Goal: Task Accomplishment & Management: Manage account settings

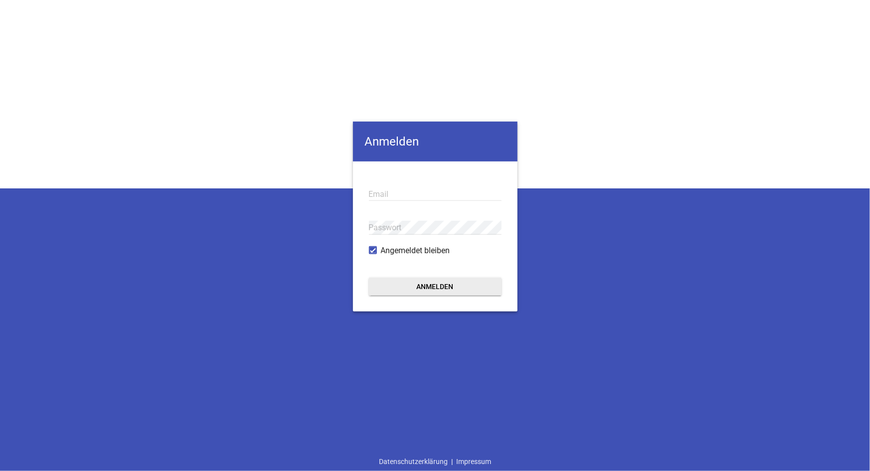
type input "[EMAIL_ADDRESS][DOMAIN_NAME]"
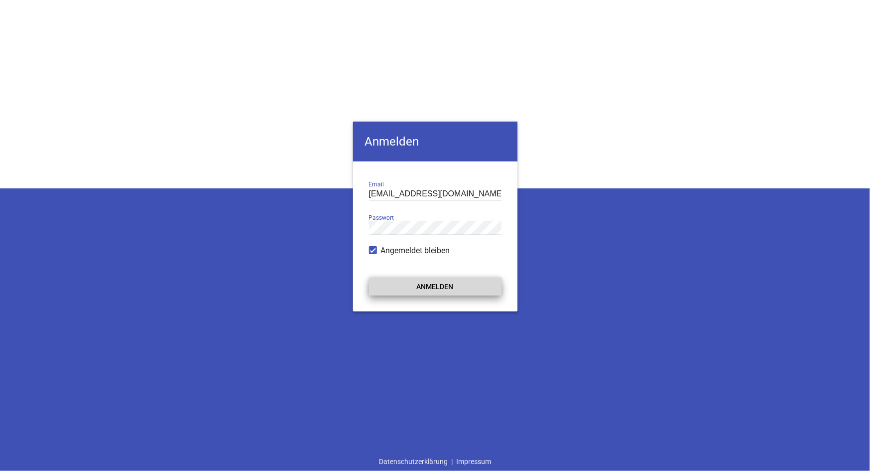
click at [434, 290] on button "Anmelden" at bounding box center [435, 287] width 133 height 18
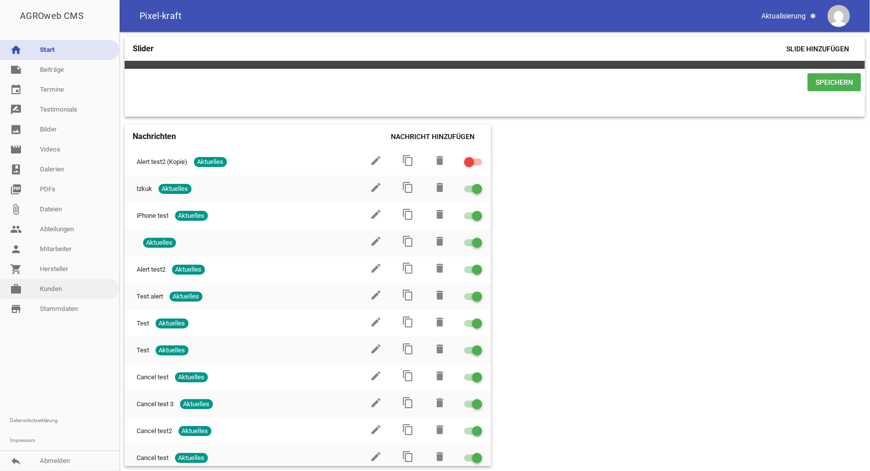
click at [69, 289] on link "work [PERSON_NAME]" at bounding box center [59, 289] width 119 height 20
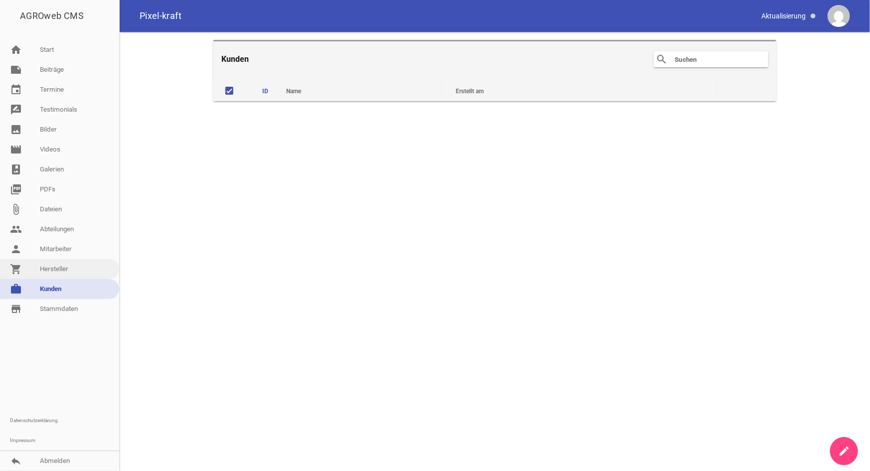
click at [56, 274] on link "shopping_cart Hersteller" at bounding box center [59, 269] width 119 height 20
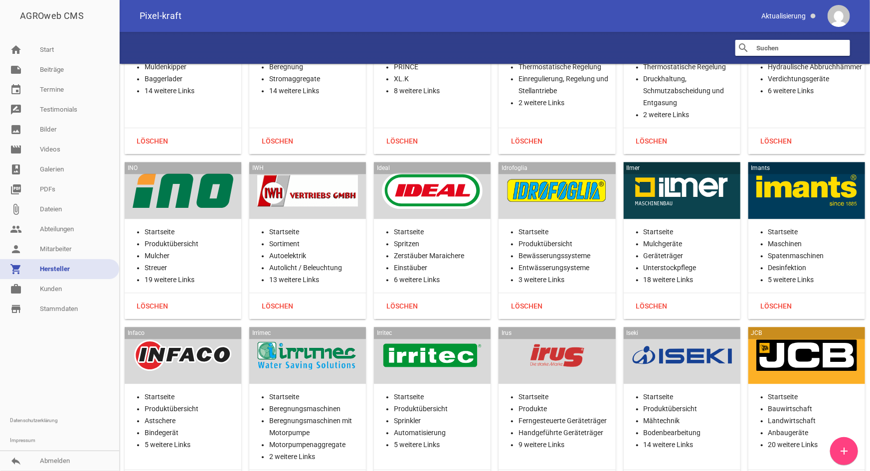
scroll to position [10759, 0]
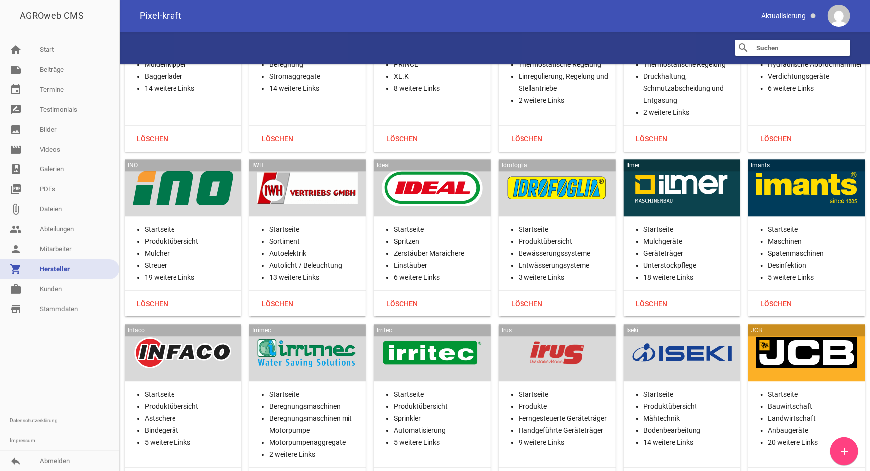
click at [219, 332] on div at bounding box center [183, 352] width 101 height 41
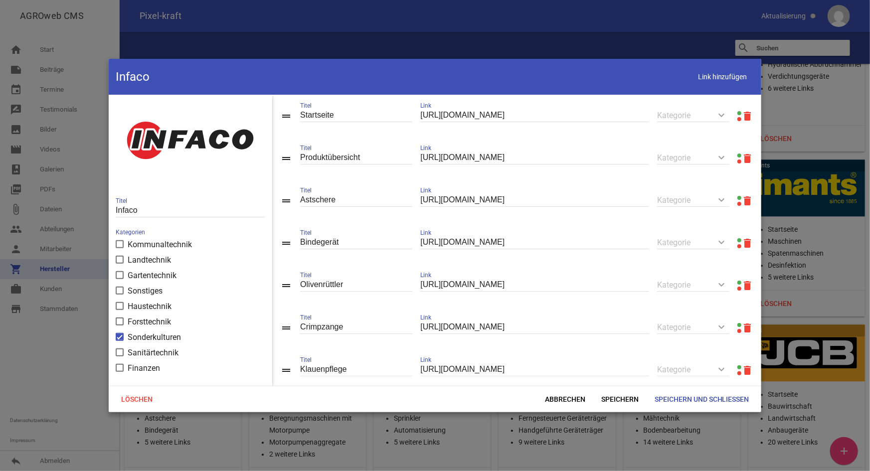
click at [725, 155] on link at bounding box center [739, 155] width 4 height 4
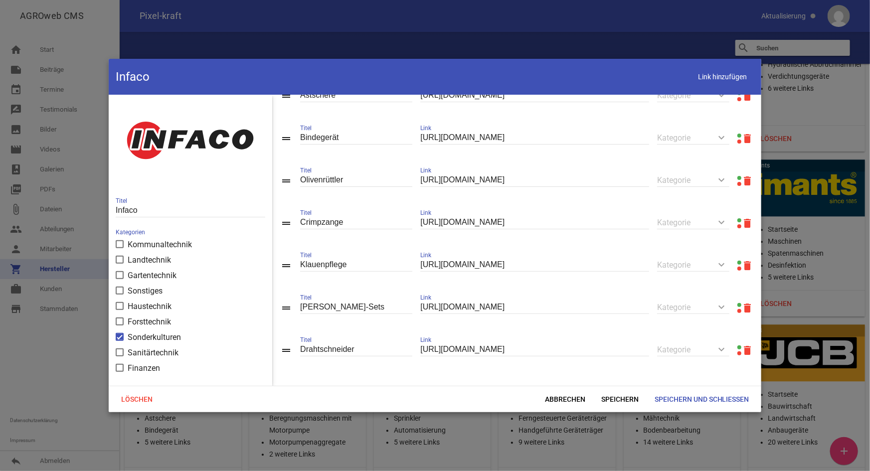
scroll to position [111, 0]
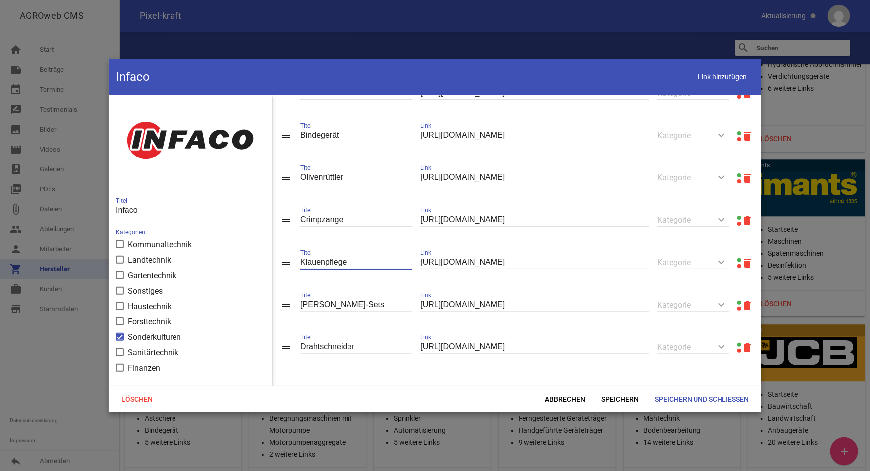
click at [357, 263] on input "Klauenpflege" at bounding box center [356, 262] width 112 height 13
type input "Klauenpflegeset"
click at [619, 333] on span "Speichern" at bounding box center [619, 399] width 53 height 18
click at [630, 304] on input "https://www.infaco.com/de/produkte/olivenschneider-astschere-f3010/" at bounding box center [534, 304] width 229 height 13
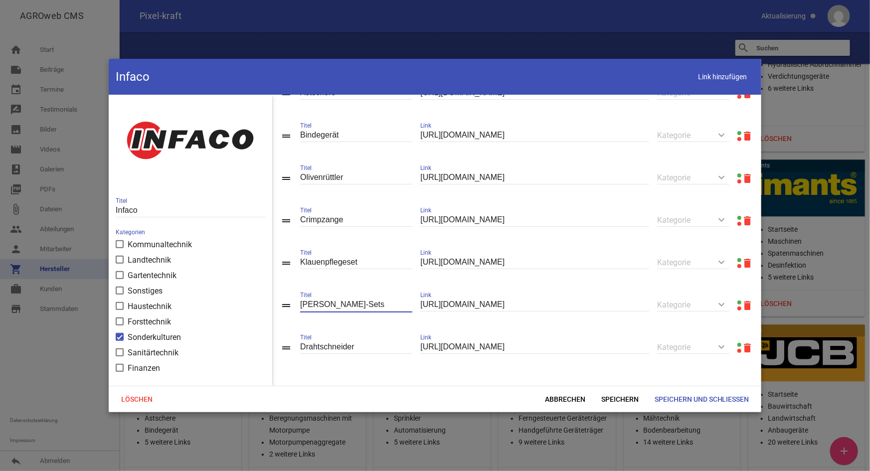
click at [360, 306] on input "Knoblauch-Sets" at bounding box center [356, 304] width 112 height 13
type input "Knoblauch-Set"
click at [605, 333] on span "Speichern" at bounding box center [619, 399] width 53 height 18
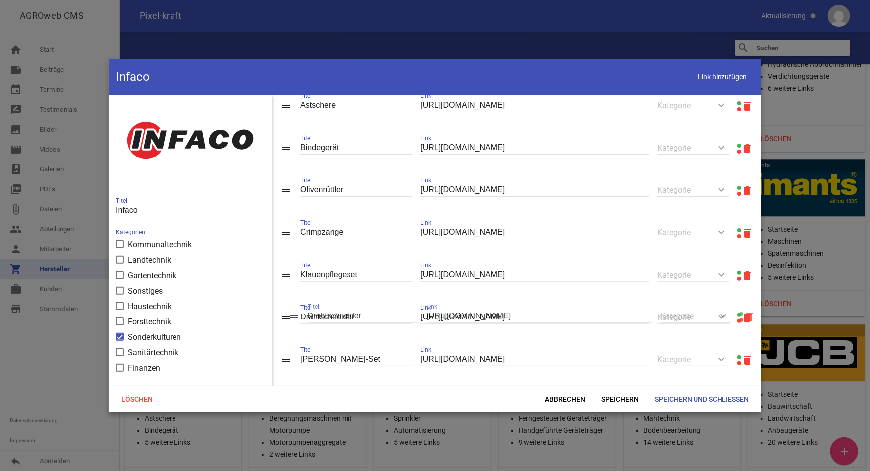
drag, startPoint x: 287, startPoint y: 345, endPoint x: 294, endPoint y: 315, distance: 31.3
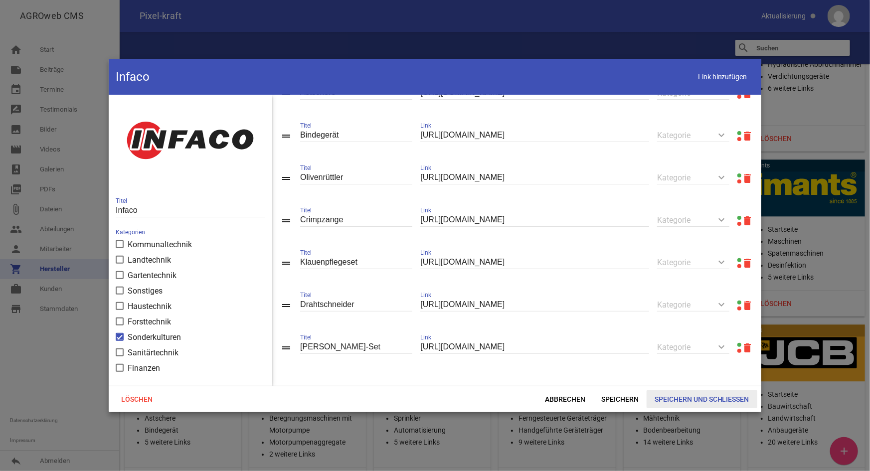
click at [674, 333] on span "Speichern und Schließen" at bounding box center [701, 399] width 111 height 18
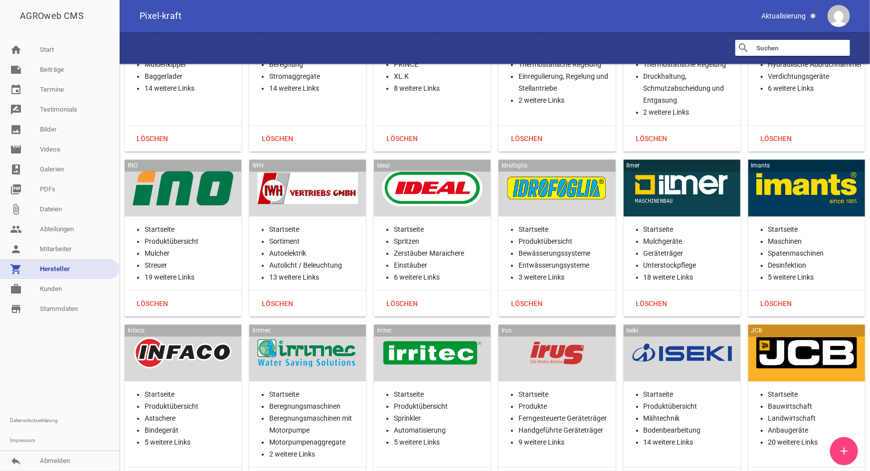
click at [289, 332] on div at bounding box center [307, 352] width 101 height 41
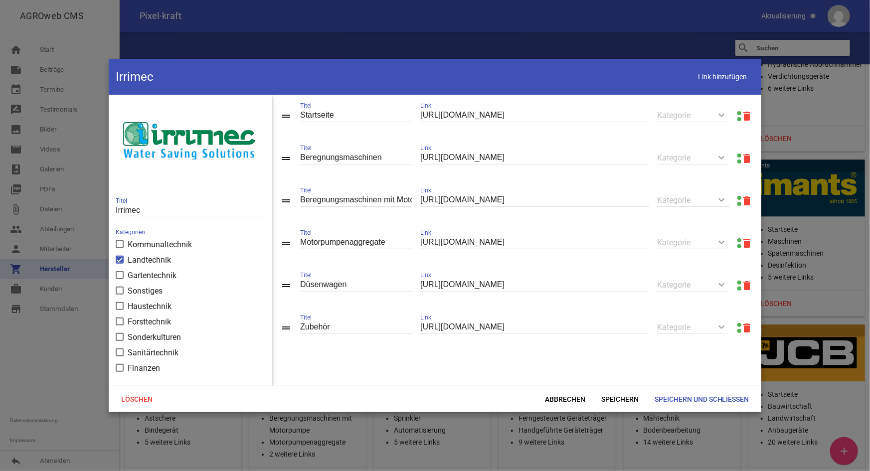
click at [725, 110] on div at bounding box center [739, 116] width 4 height 12
click at [725, 112] on link at bounding box center [739, 113] width 4 height 4
click at [554, 333] on span "Abbrechen" at bounding box center [565, 399] width 56 height 18
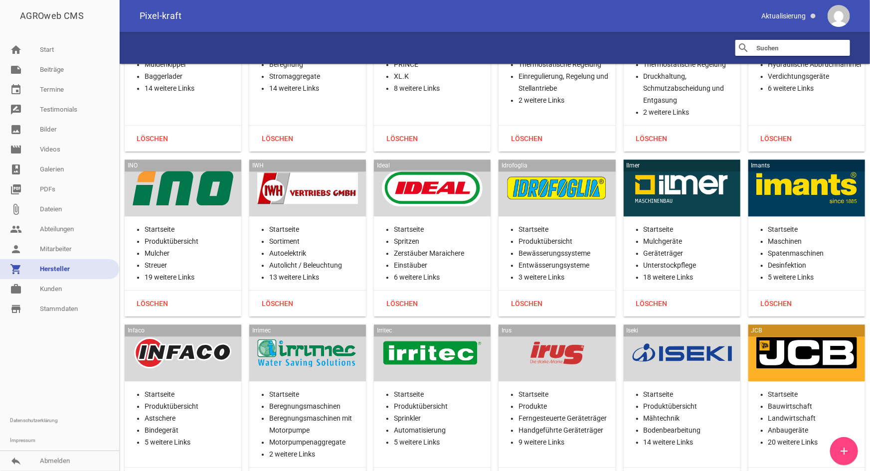
click at [462, 332] on div at bounding box center [432, 352] width 101 height 41
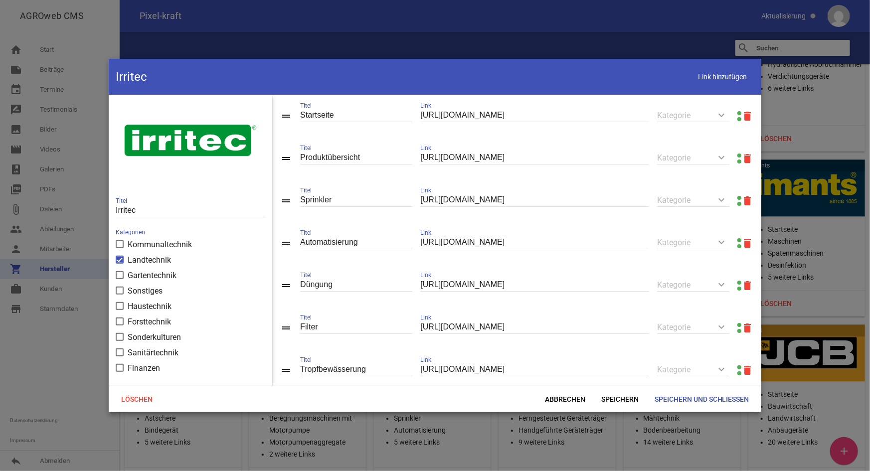
click at [725, 156] on link at bounding box center [739, 155] width 4 height 4
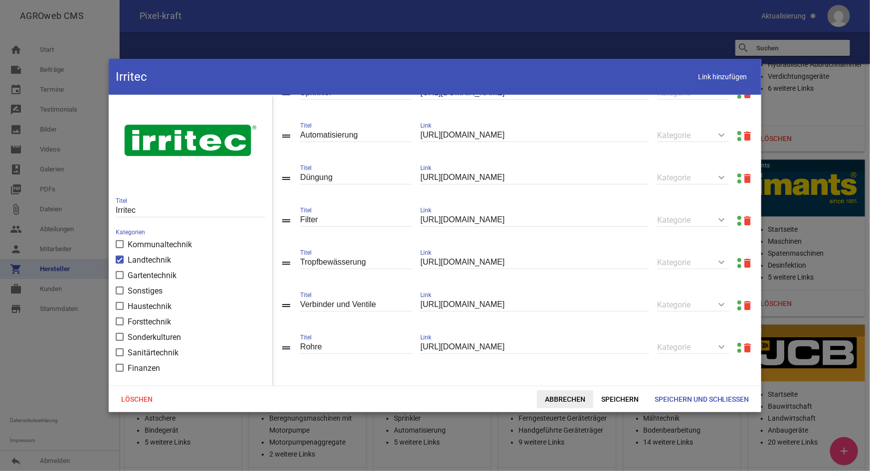
click at [556, 333] on span "Abbrechen" at bounding box center [565, 399] width 56 height 18
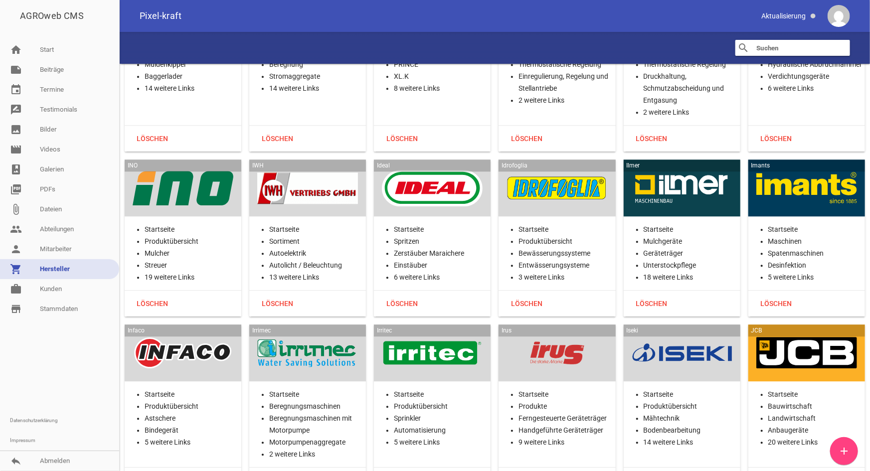
click at [537, 332] on div at bounding box center [556, 352] width 101 height 41
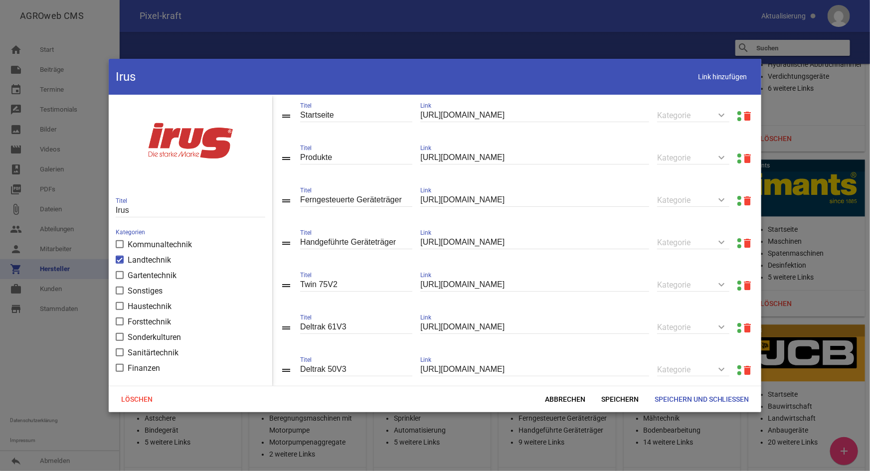
click at [725, 154] on link at bounding box center [739, 155] width 4 height 4
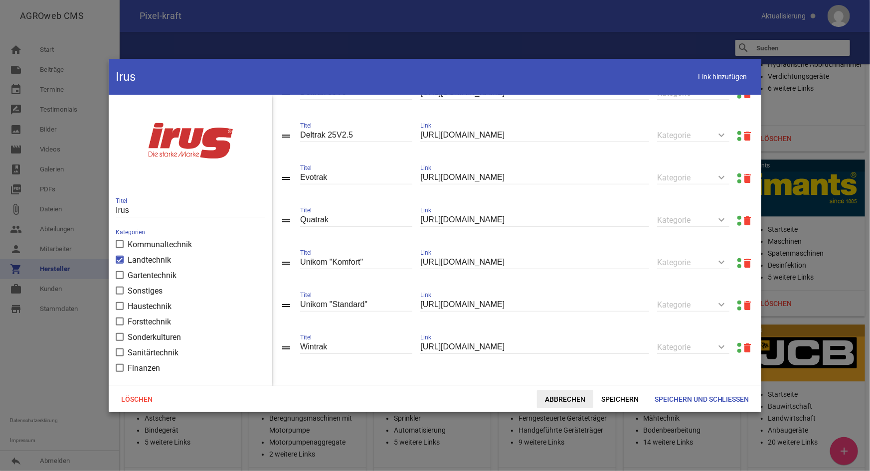
click at [552, 333] on span "Abbrechen" at bounding box center [565, 399] width 56 height 18
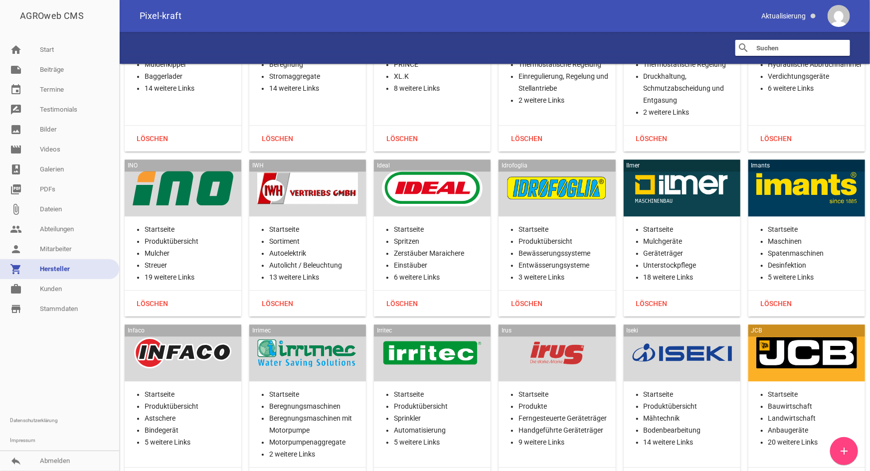
click at [692, 332] on div at bounding box center [681, 352] width 101 height 41
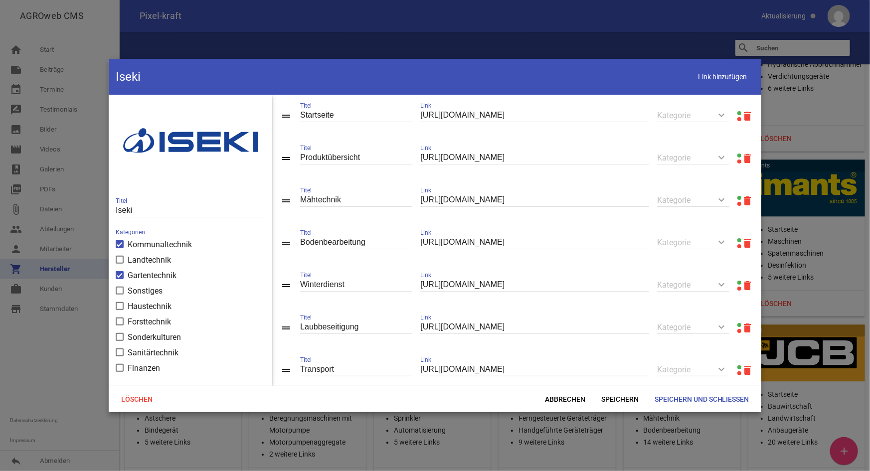
click at [725, 155] on link at bounding box center [739, 155] width 4 height 4
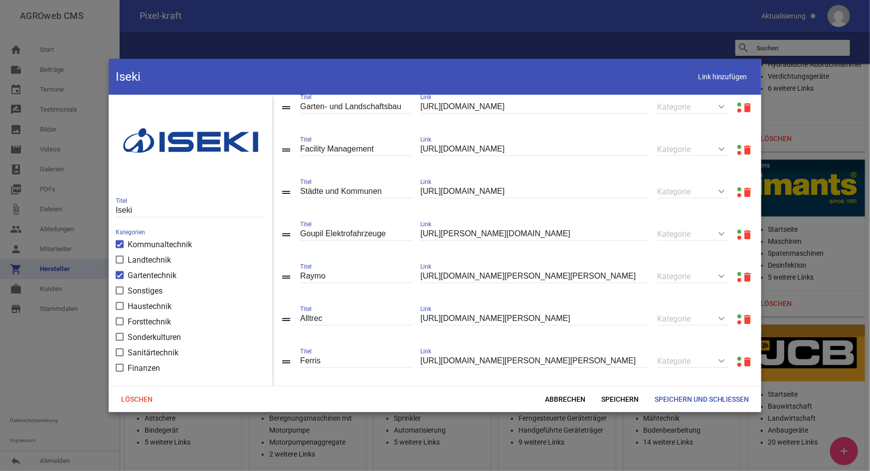
scroll to position [408, 0]
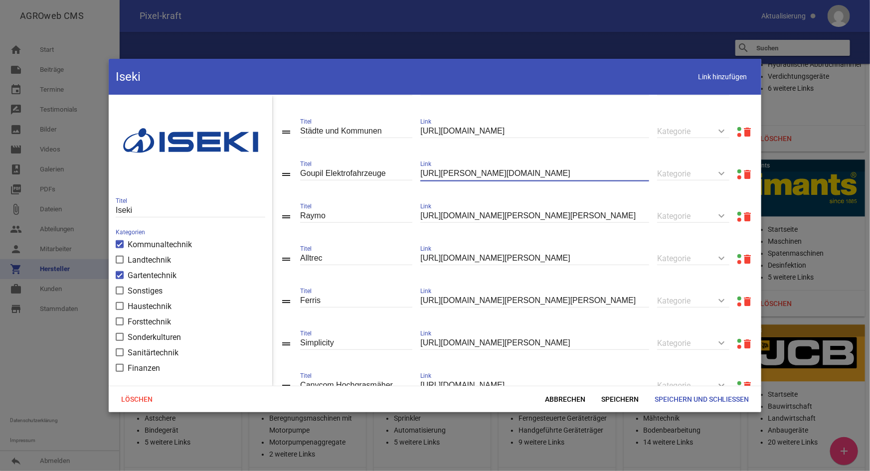
drag, startPoint x: 465, startPoint y: 182, endPoint x: 389, endPoint y: 189, distance: 77.1
click at [387, 189] on div "drag_handle Goupil Elektrofahrzeuge Titel https://goupil.de/ Link keyboard_arro…" at bounding box center [516, 174] width 489 height 42
paste input "www.iseki.de/marken/goupil"
type input "https://www.iseki.de/marken/goupil"
click at [677, 333] on span "Speichern und Schließen" at bounding box center [701, 399] width 111 height 18
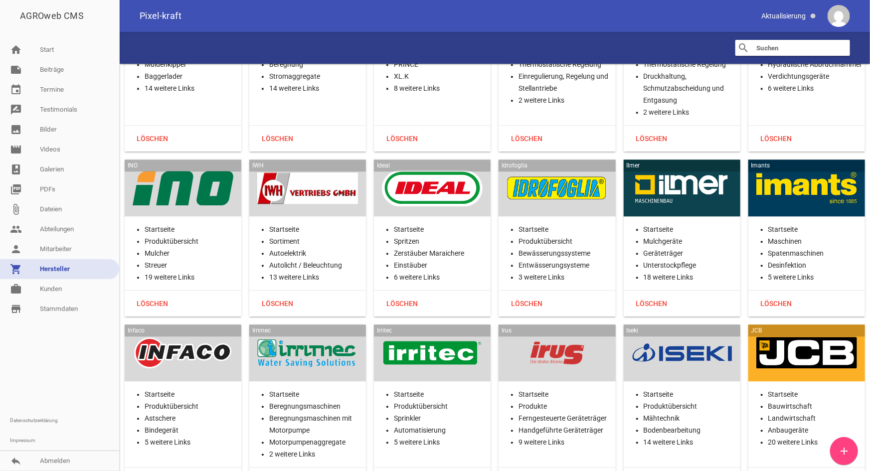
click at [725, 332] on div at bounding box center [806, 352] width 101 height 41
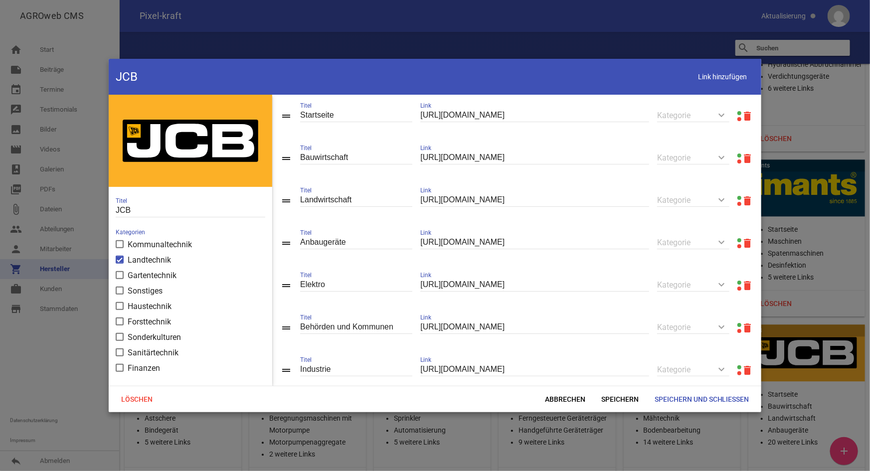
click at [725, 112] on link at bounding box center [739, 113] width 4 height 4
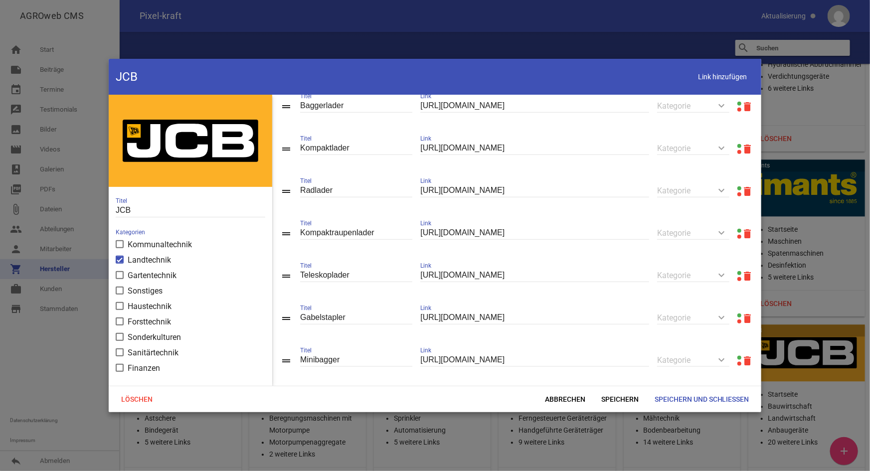
scroll to position [437, 0]
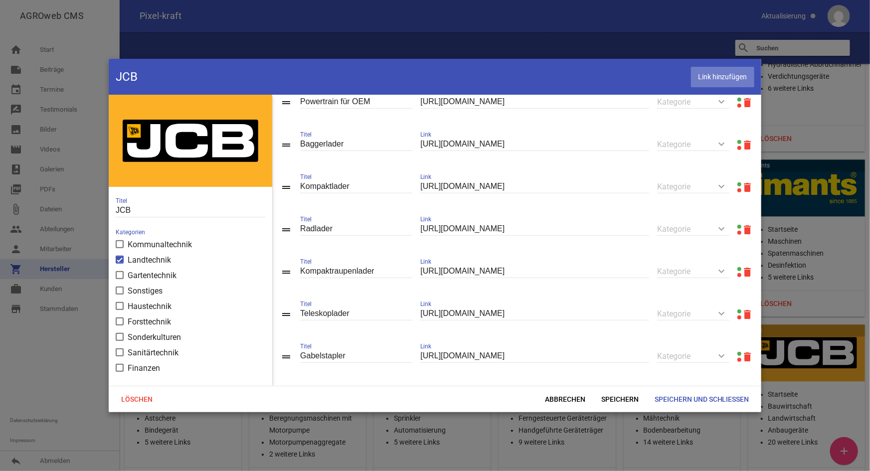
click at [725, 72] on span "Link hinzufügen" at bounding box center [722, 77] width 63 height 20
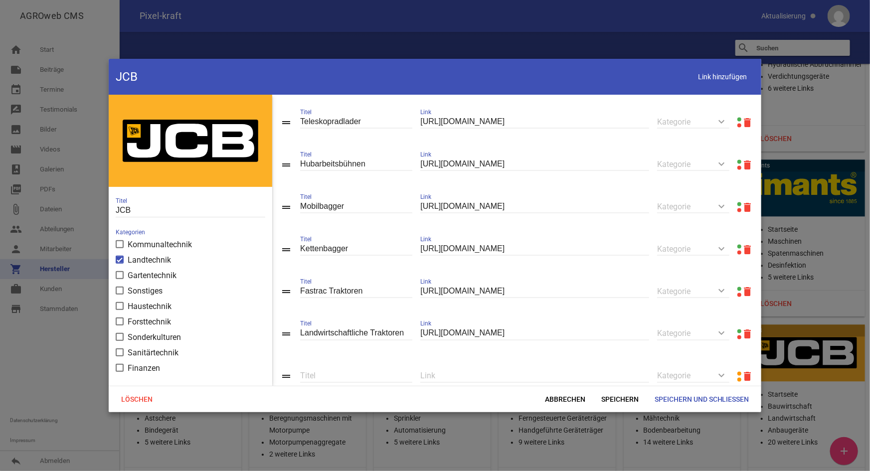
scroll to position [797, 0]
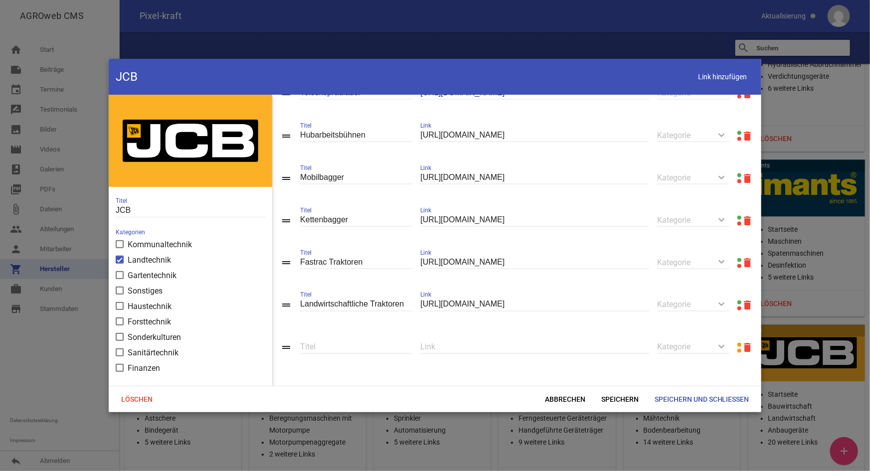
click at [457, 333] on div "Link" at bounding box center [534, 347] width 229 height 34
click at [468, 333] on input "text" at bounding box center [534, 346] width 229 height 13
paste input "[URL][DOMAIN_NAME]"
type input "[URL][DOMAIN_NAME]"
type input "Drehbare Teleskoplader"
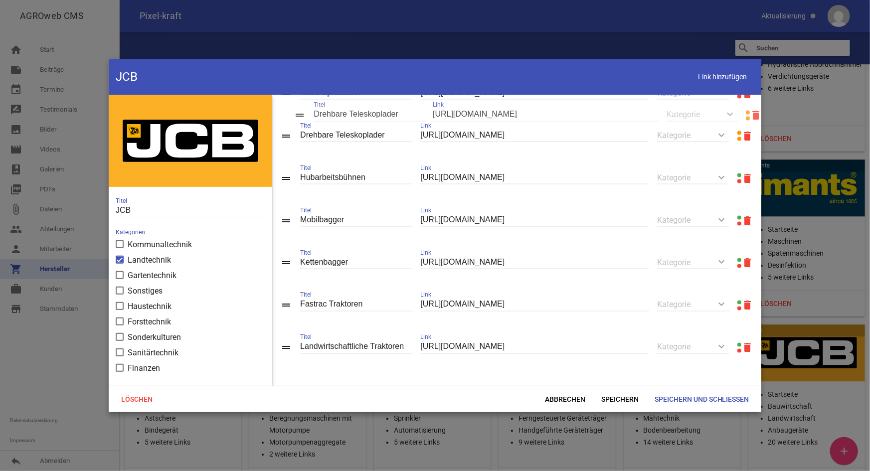
drag, startPoint x: 286, startPoint y: 349, endPoint x: 299, endPoint y: 117, distance: 232.6
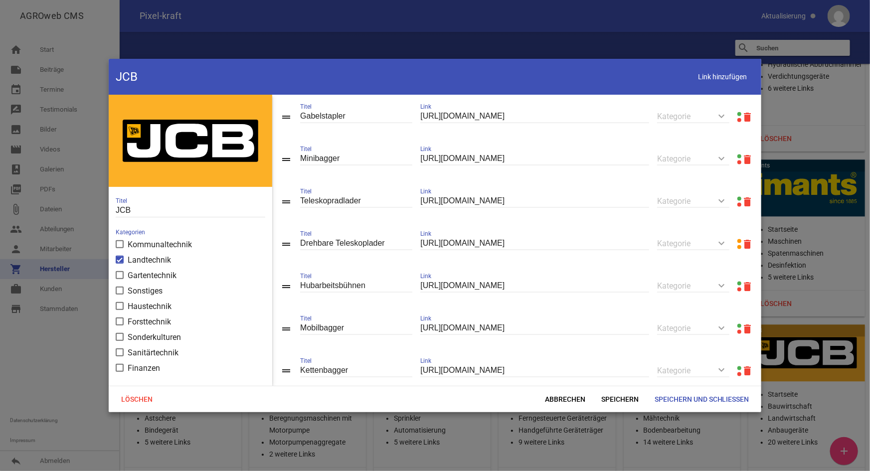
scroll to position [661, 0]
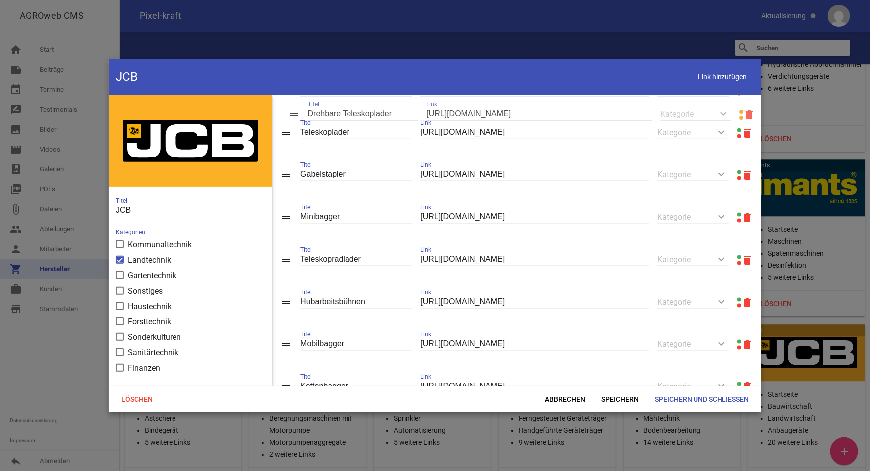
drag, startPoint x: 289, startPoint y: 267, endPoint x: 296, endPoint y: 112, distance: 154.7
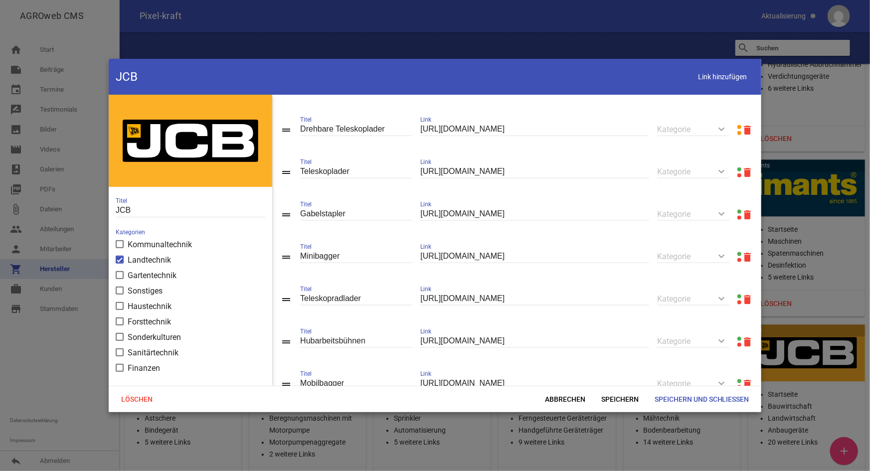
scroll to position [525, 0]
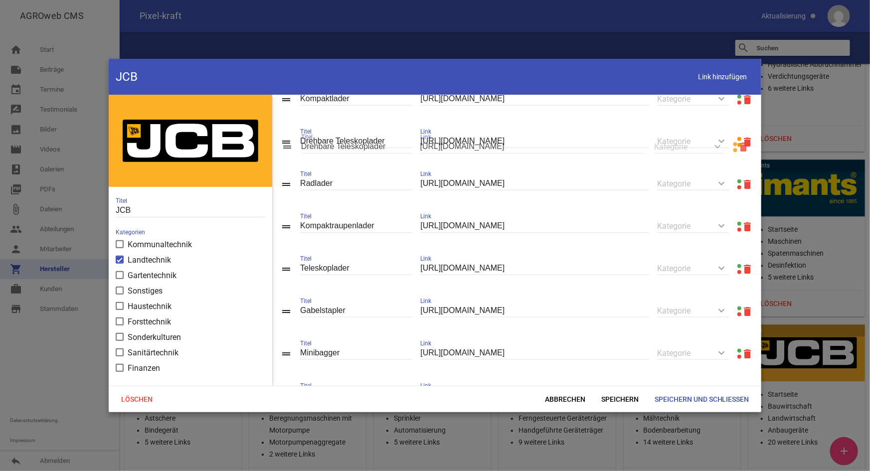
drag, startPoint x: 287, startPoint y: 231, endPoint x: 288, endPoint y: 145, distance: 86.2
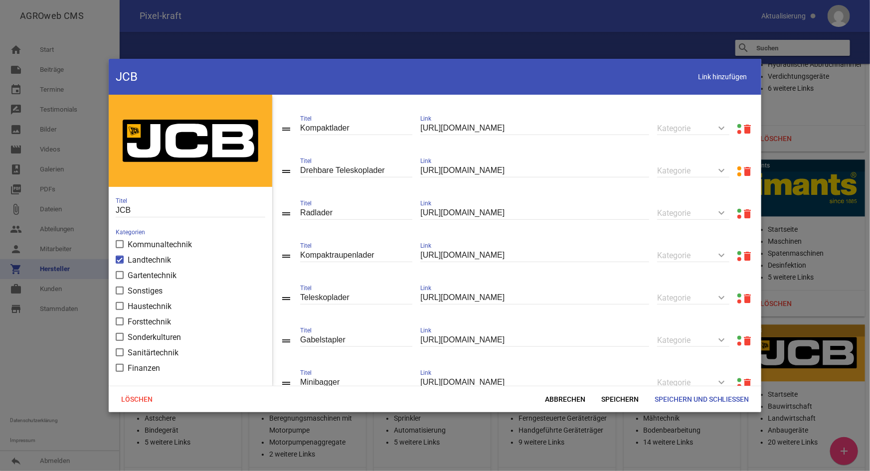
scroll to position [479, 0]
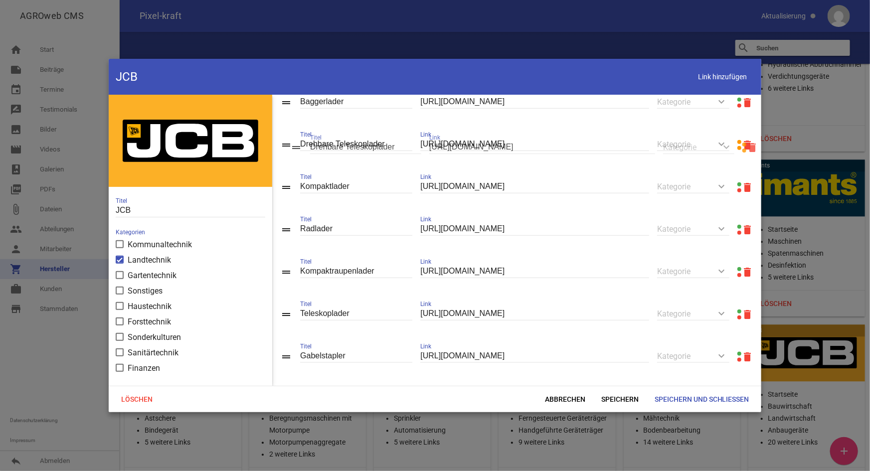
drag, startPoint x: 290, startPoint y: 193, endPoint x: 300, endPoint y: 148, distance: 46.4
click at [624, 333] on span "Speichern" at bounding box center [619, 399] width 53 height 18
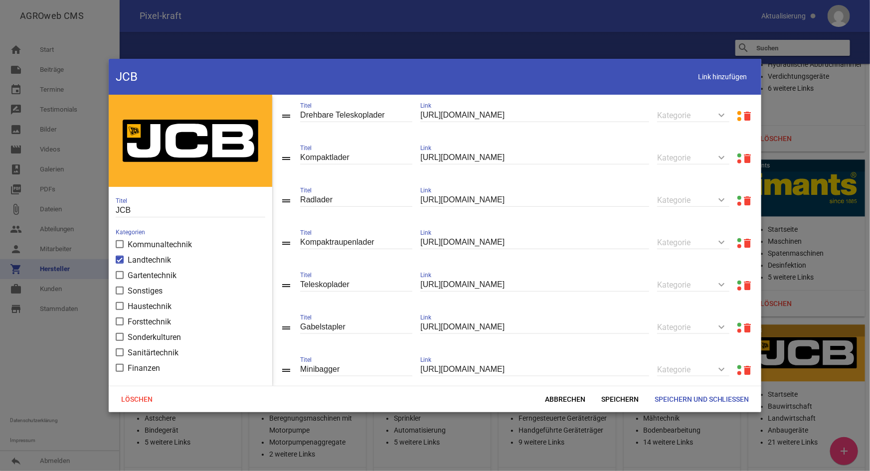
scroll to position [480, 0]
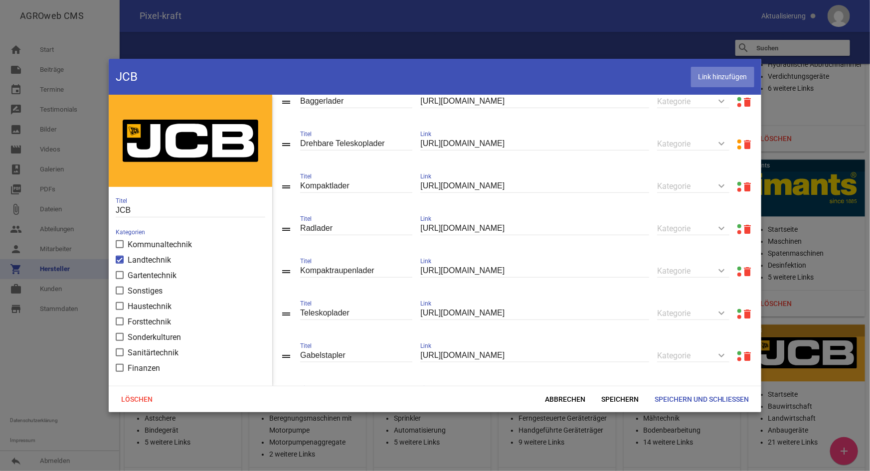
click at [698, 79] on span "Link hinzufügen" at bounding box center [722, 77] width 63 height 20
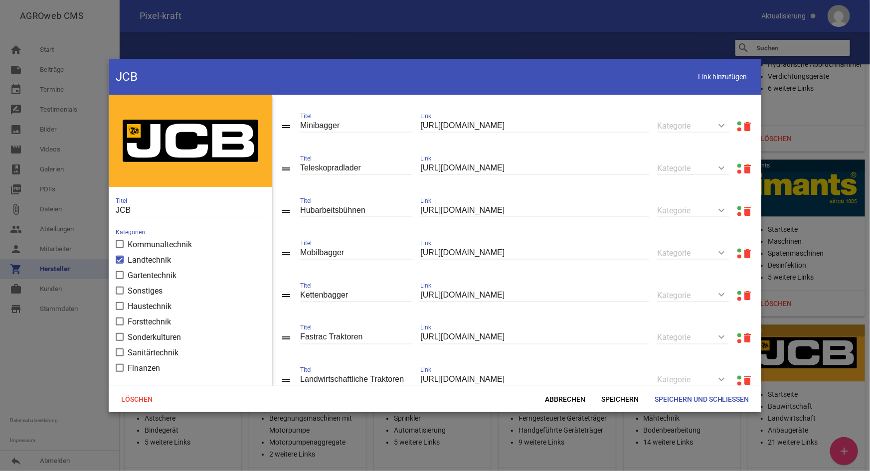
scroll to position [840, 0]
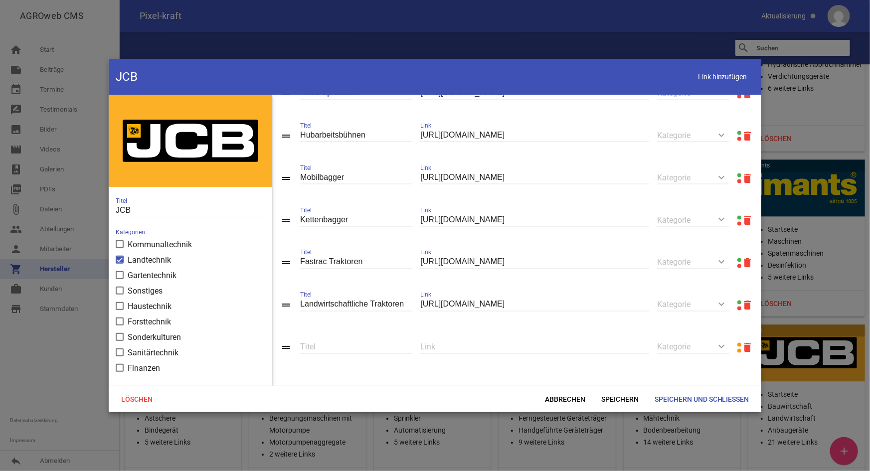
click at [523, 333] on input "text" at bounding box center [534, 346] width 229 height 13
paste input "[URL][DOMAIN_NAME]"
type input "[URL][DOMAIN_NAME]"
type input "Dumpster"
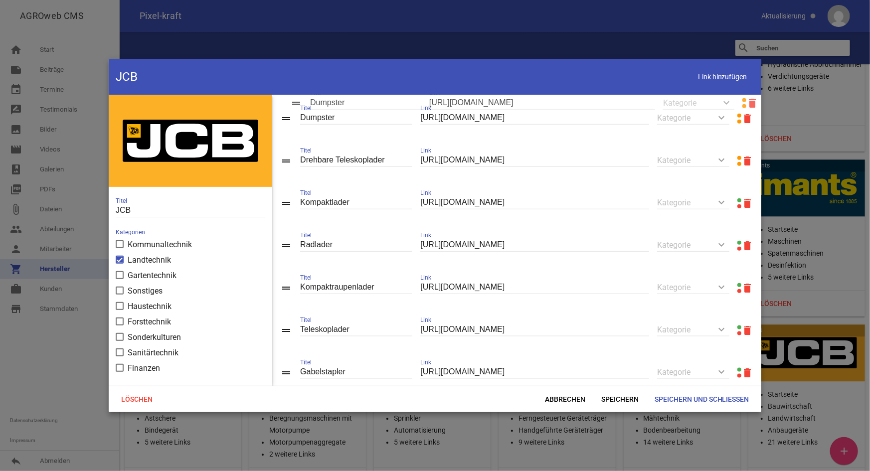
scroll to position [481, 0]
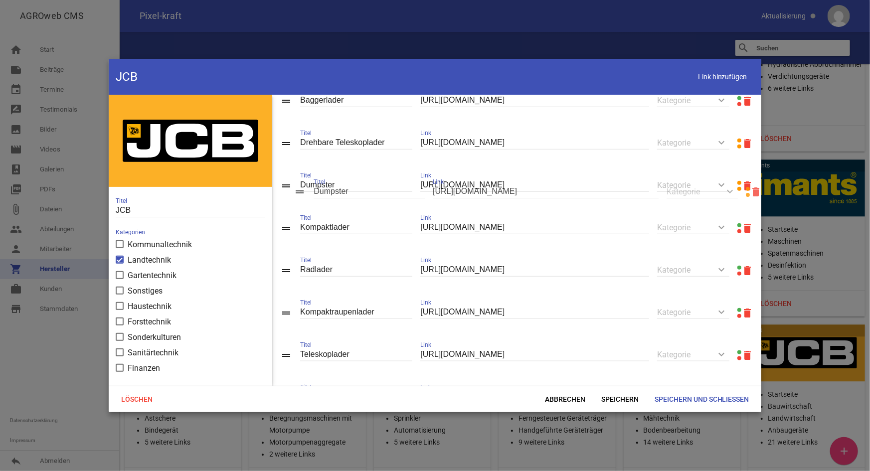
drag, startPoint x: 287, startPoint y: 344, endPoint x: 300, endPoint y: 189, distance: 155.1
click at [611, 333] on span "Speichern" at bounding box center [619, 399] width 53 height 18
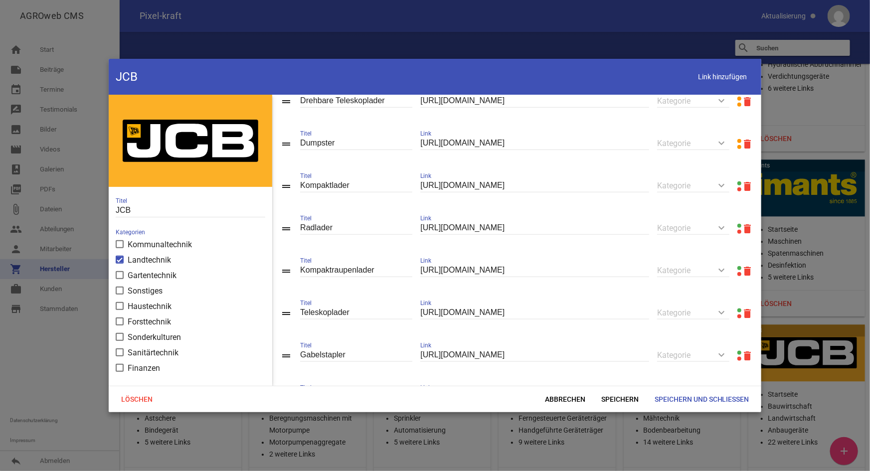
scroll to position [477, 0]
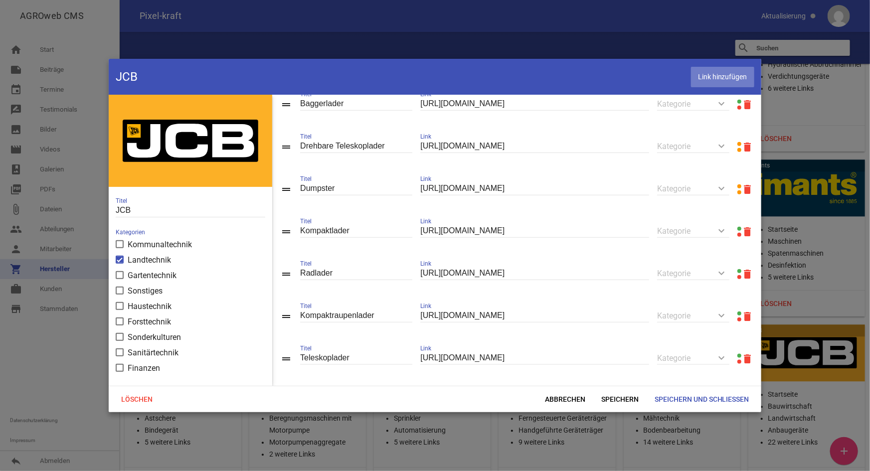
drag, startPoint x: 725, startPoint y: 78, endPoint x: 718, endPoint y: 83, distance: 9.0
click at [725, 78] on span "Link hinzufügen" at bounding box center [722, 77] width 63 height 20
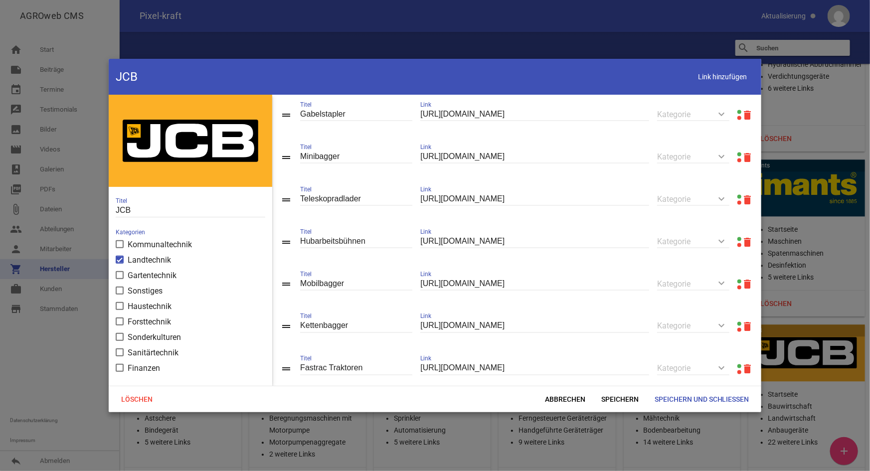
scroll to position [883, 0]
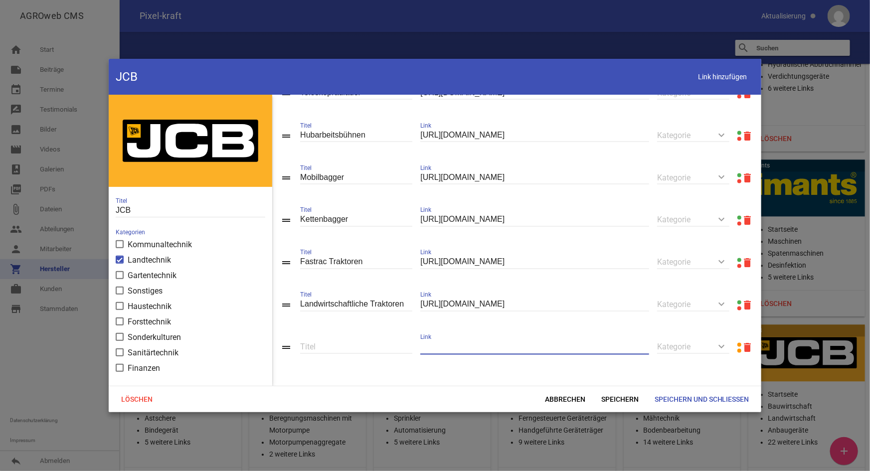
click at [469, 333] on input "text" at bounding box center [534, 346] width 229 height 13
paste input "[URL][DOMAIN_NAME]"
type input "[URL][DOMAIN_NAME]"
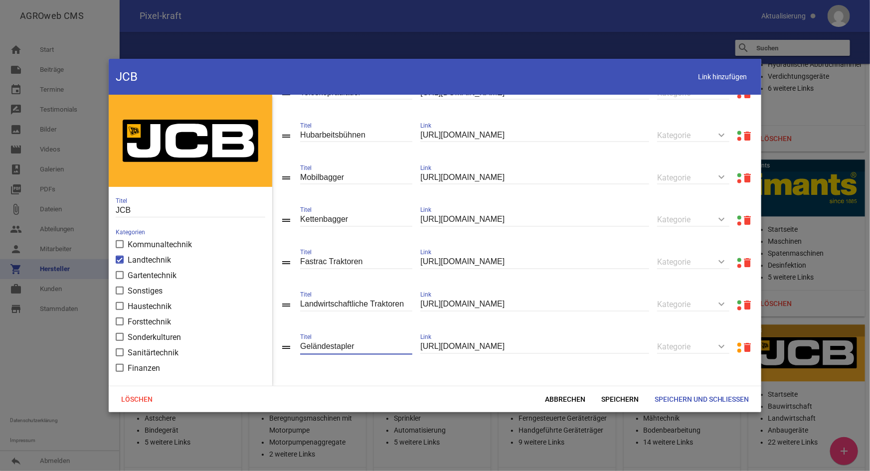
type input "Geländestapler"
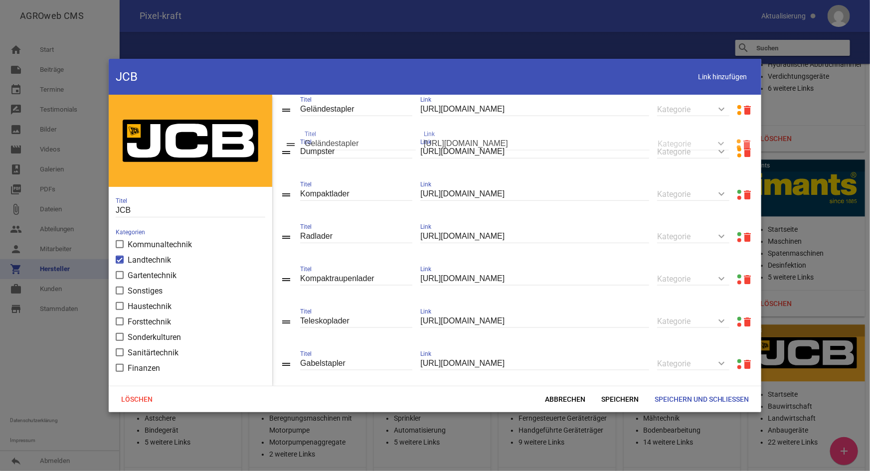
scroll to position [547, 0]
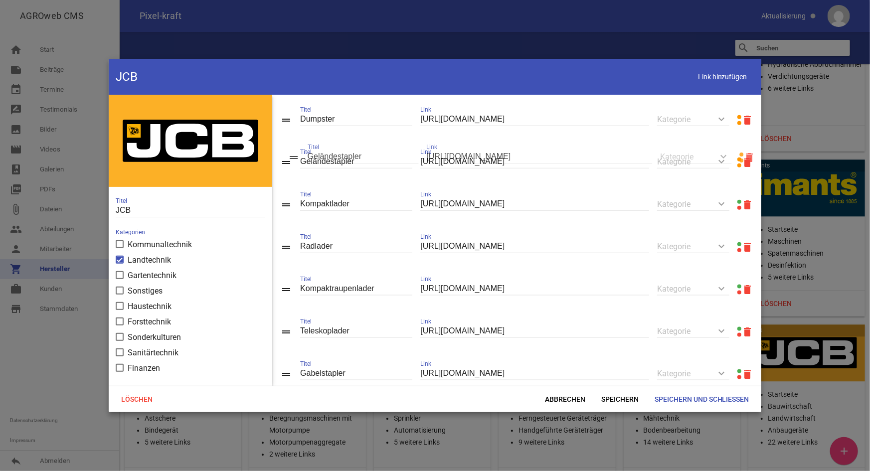
drag, startPoint x: 288, startPoint y: 347, endPoint x: 295, endPoint y: 157, distance: 189.5
click at [610, 333] on span "Speichern" at bounding box center [619, 399] width 53 height 18
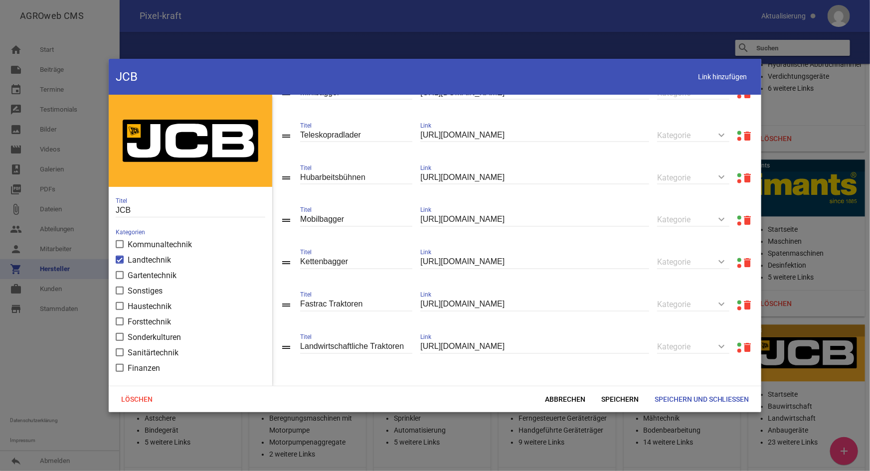
scroll to position [883, 0]
click at [705, 77] on span "Link hinzufügen" at bounding box center [722, 77] width 63 height 20
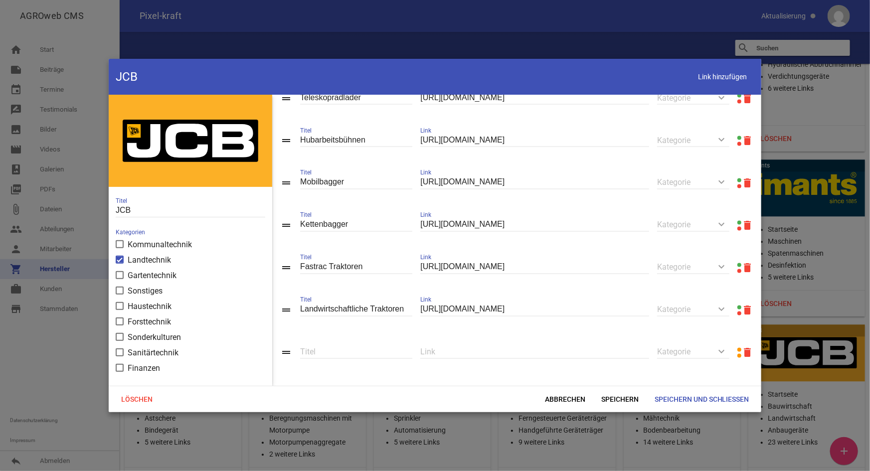
scroll to position [925, 0]
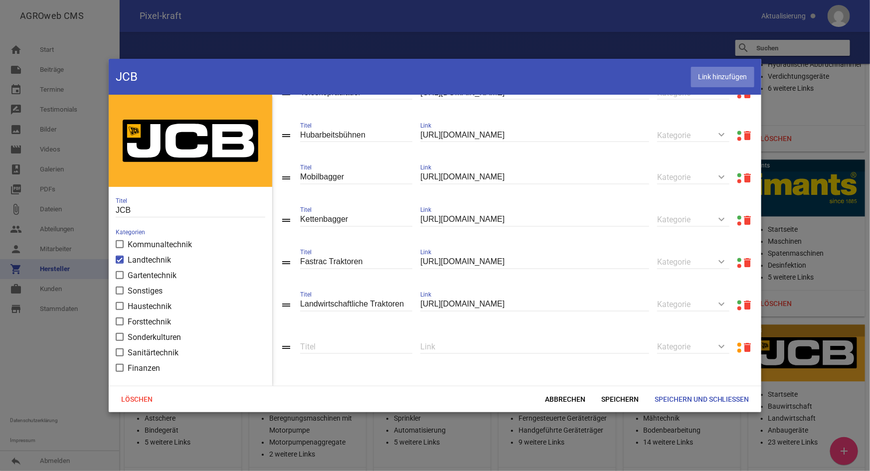
click at [723, 79] on span "Link hinzufügen" at bounding box center [722, 77] width 63 height 20
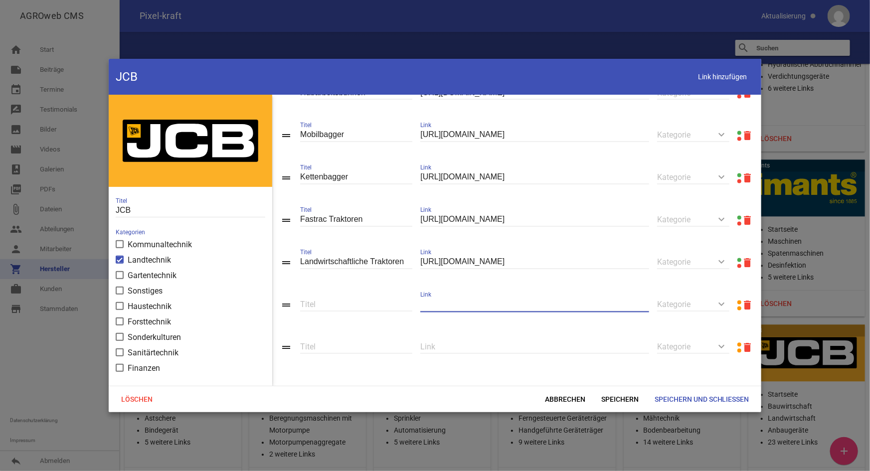
click at [441, 304] on input "text" at bounding box center [534, 304] width 229 height 13
paste input "[URL][DOMAIN_NAME]"
type input "[URL][DOMAIN_NAME]"
type input "Generatoren"
click at [612, 333] on span "Speichern" at bounding box center [619, 399] width 53 height 18
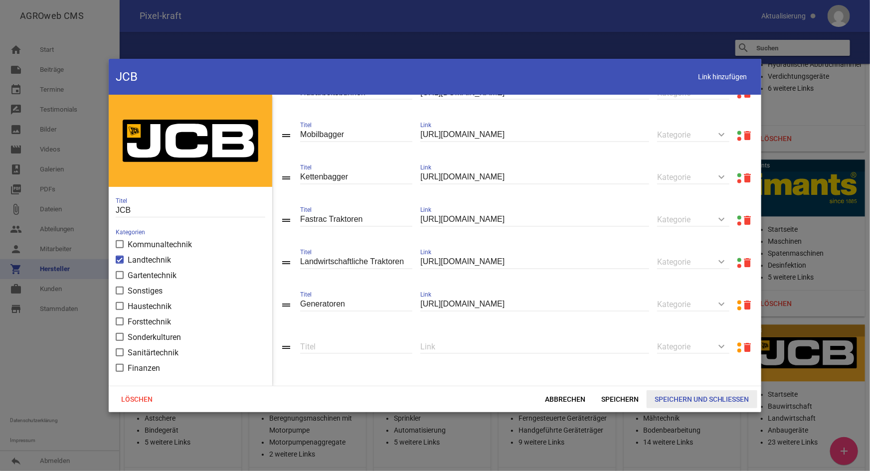
click at [678, 333] on span "Speichern und Schließen" at bounding box center [701, 399] width 111 height 18
click at [628, 333] on span "Speichern" at bounding box center [619, 399] width 53 height 18
click at [673, 333] on span "Speichern und Schließen" at bounding box center [701, 399] width 111 height 18
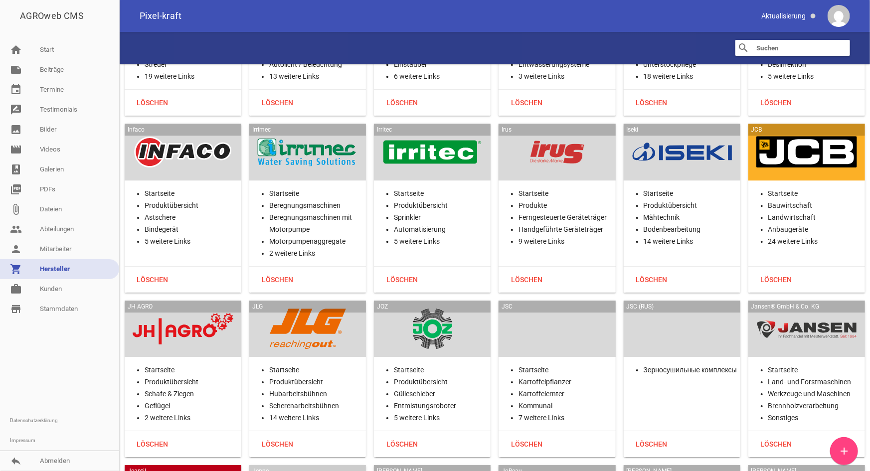
scroll to position [10784, 0]
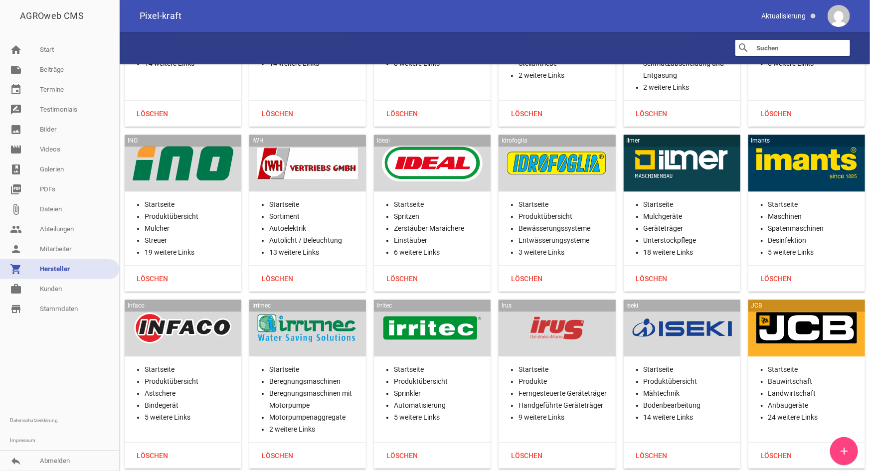
click at [797, 307] on div at bounding box center [806, 327] width 101 height 41
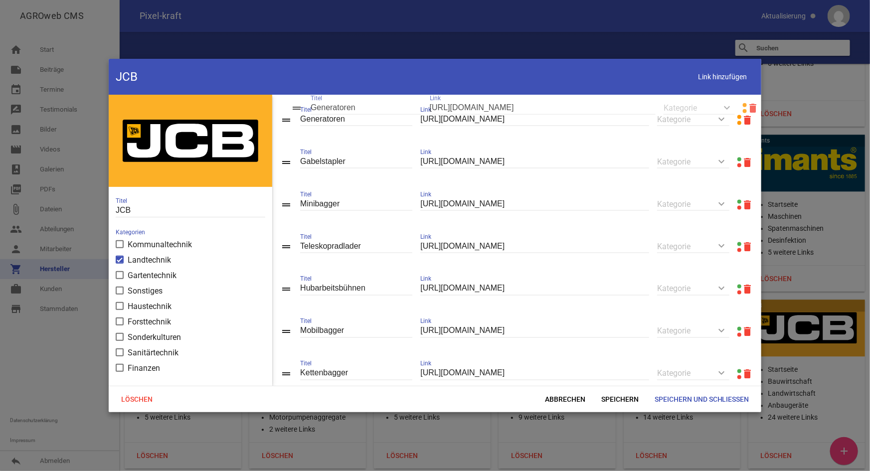
scroll to position [776, 0]
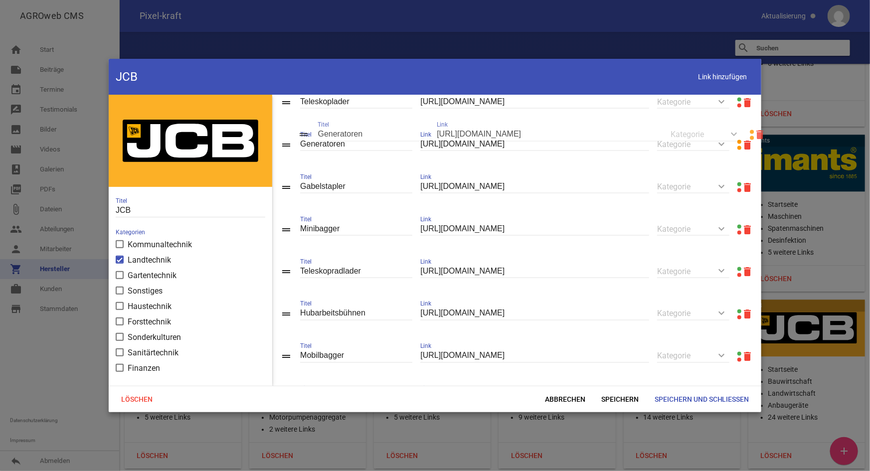
drag, startPoint x: 287, startPoint y: 347, endPoint x: 305, endPoint y: 135, distance: 213.0
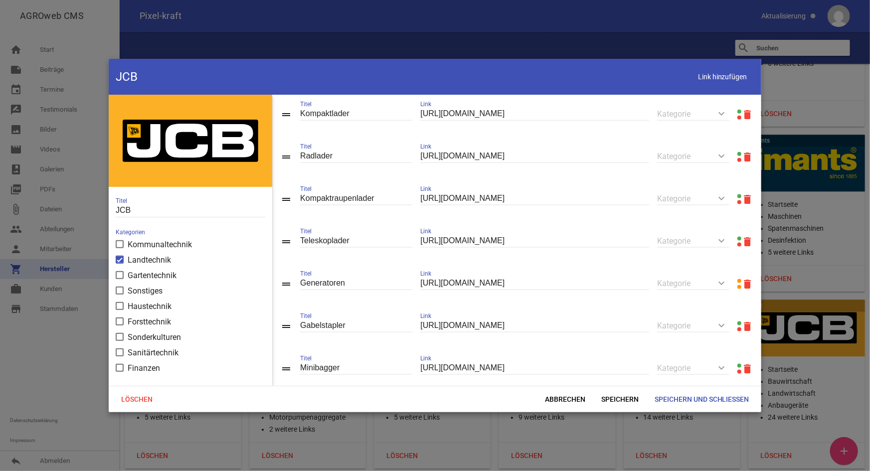
scroll to position [595, 0]
drag, startPoint x: 286, startPoint y: 334, endPoint x: 296, endPoint y: 151, distance: 183.2
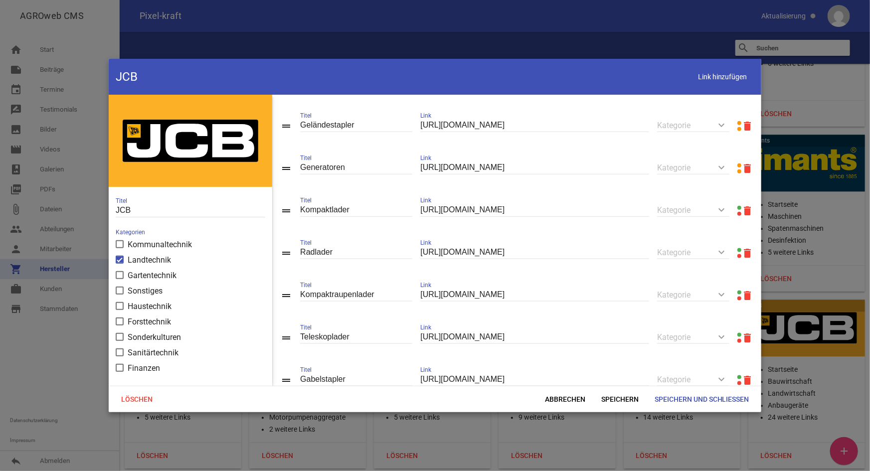
scroll to position [549, 0]
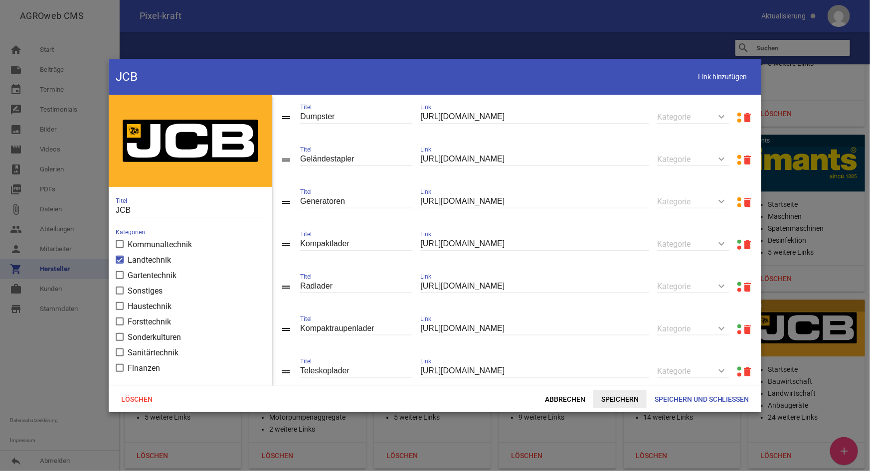
click at [609, 399] on span "Speichern" at bounding box center [619, 399] width 53 height 18
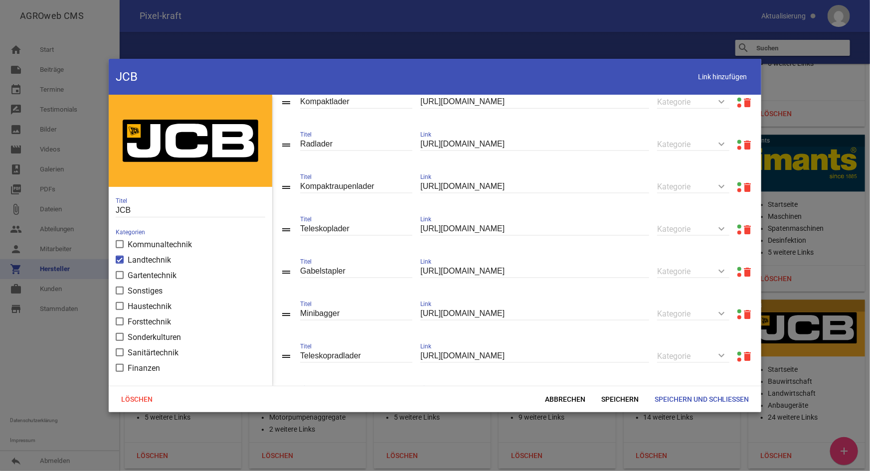
scroll to position [731, 0]
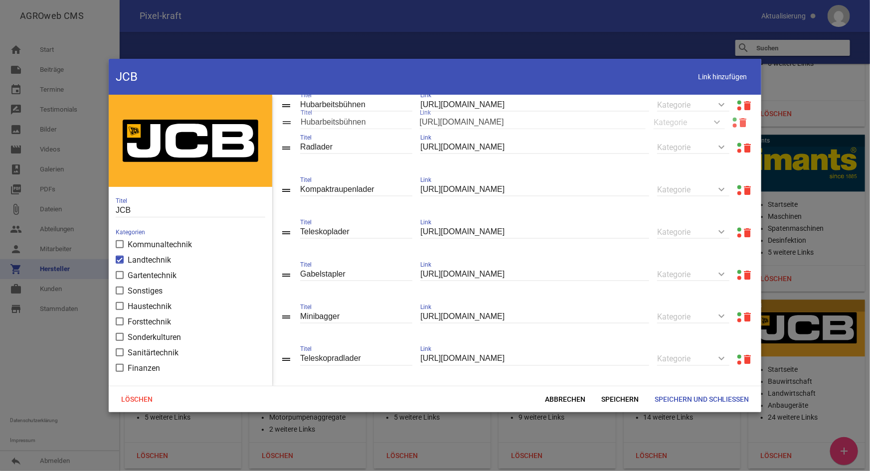
drag, startPoint x: 284, startPoint y: 368, endPoint x: 289, endPoint y: 150, distance: 218.3
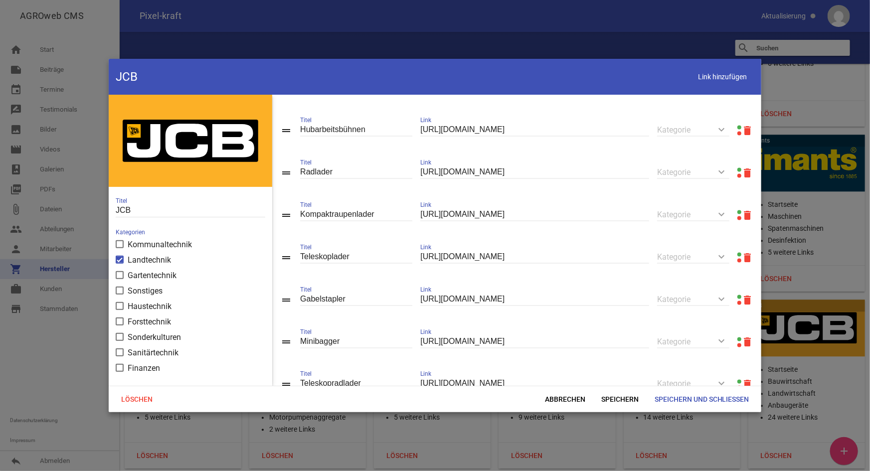
scroll to position [685, 0]
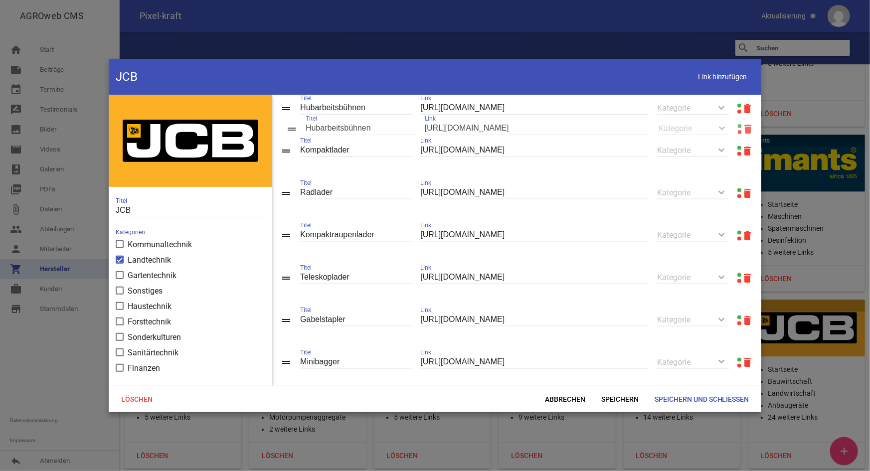
drag, startPoint x: 288, startPoint y: 155, endPoint x: 296, endPoint y: 131, distance: 25.5
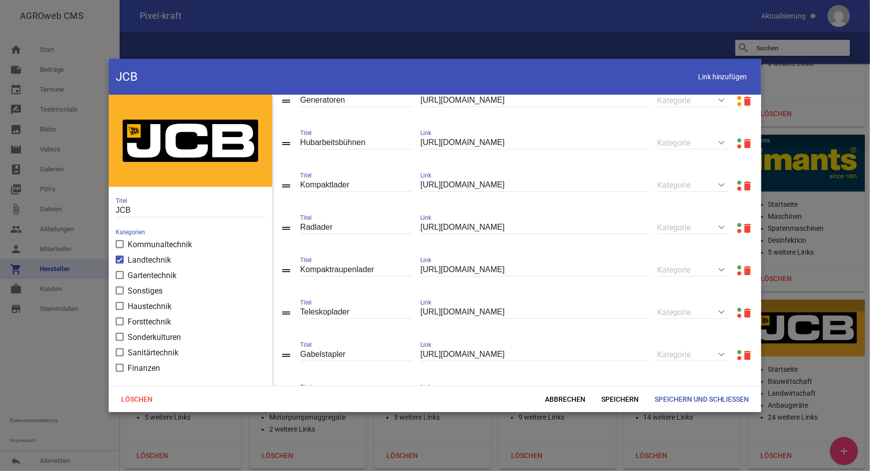
scroll to position [595, 0]
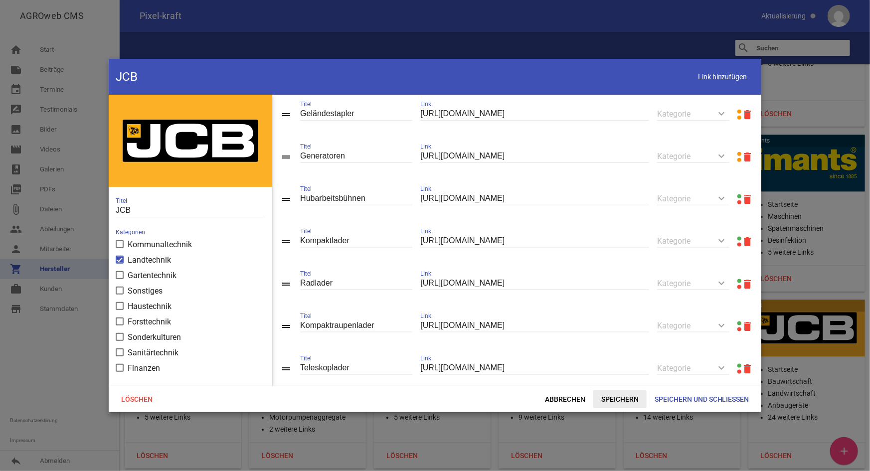
click at [616, 395] on span "Speichern" at bounding box center [619, 399] width 53 height 18
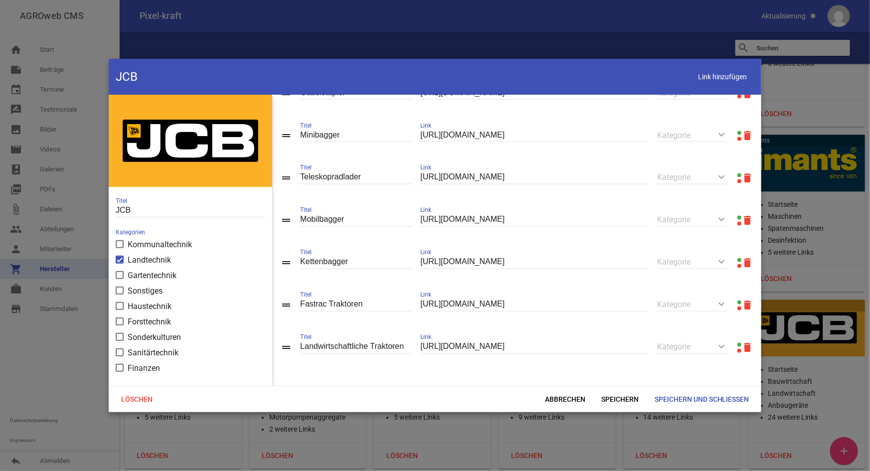
scroll to position [925, 0]
drag, startPoint x: 717, startPoint y: 78, endPoint x: 708, endPoint y: 86, distance: 12.3
click at [717, 78] on span "Link hinzufügen" at bounding box center [722, 77] width 63 height 20
click at [448, 343] on input "text" at bounding box center [534, 346] width 229 height 13
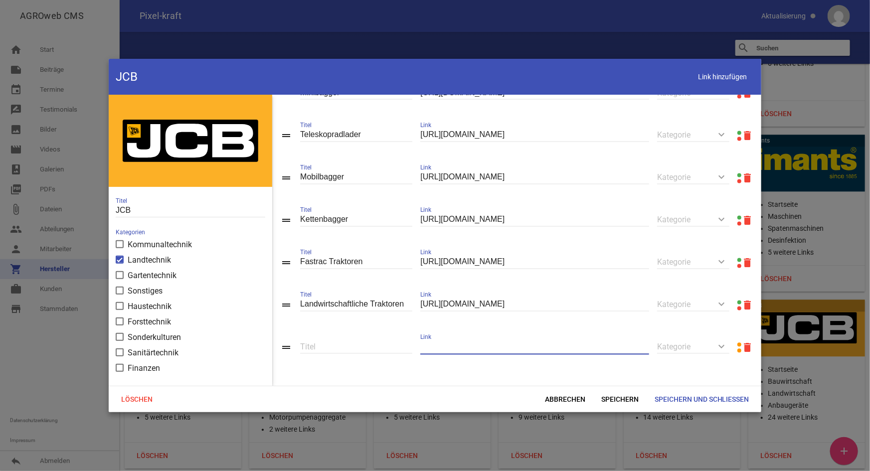
paste input "[URL][DOMAIN_NAME]"
type input "[URL][DOMAIN_NAME]"
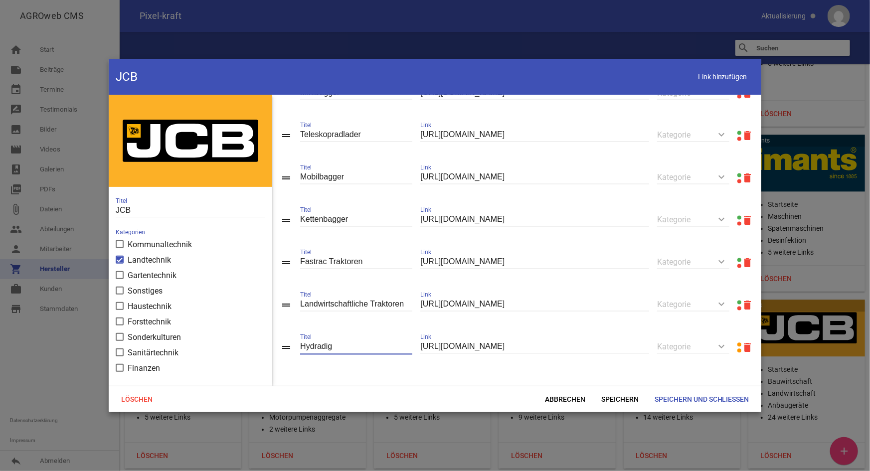
type input "Hydradig"
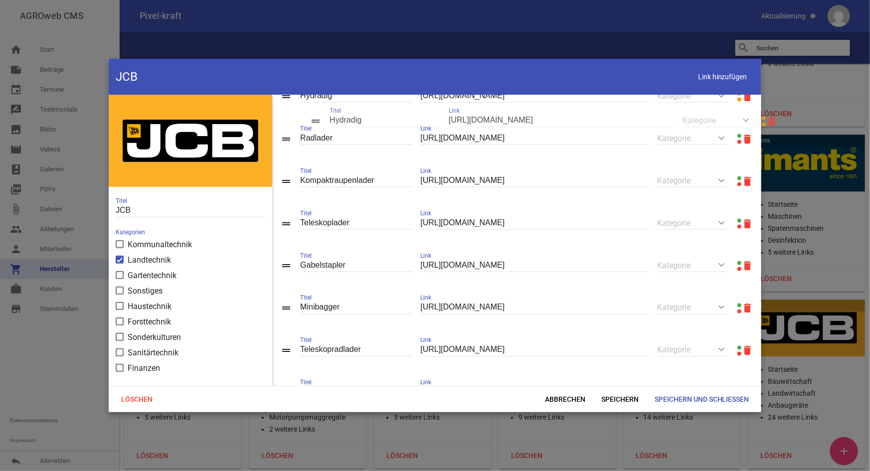
scroll to position [777, 0]
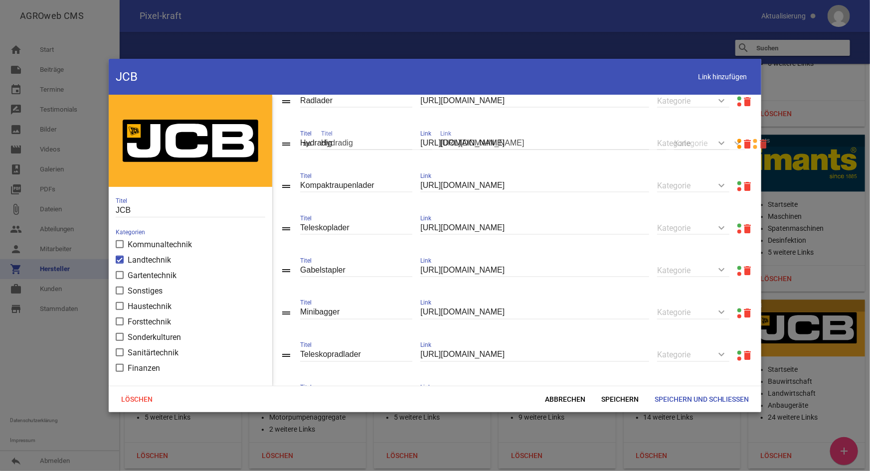
drag, startPoint x: 289, startPoint y: 344, endPoint x: 309, endPoint y: 141, distance: 204.4
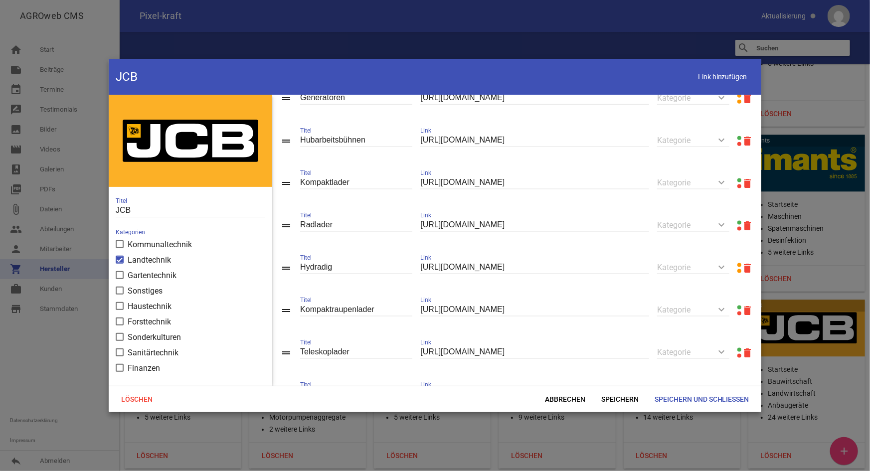
scroll to position [641, 0]
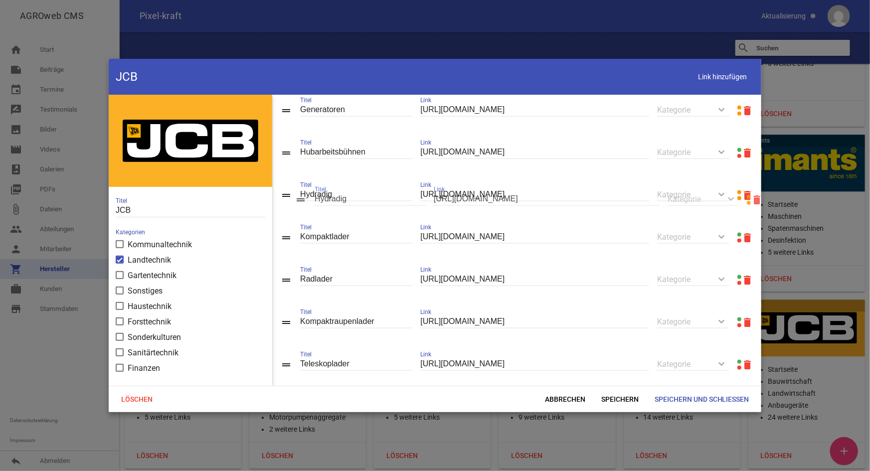
drag, startPoint x: 288, startPoint y: 286, endPoint x: 303, endPoint y: 196, distance: 90.4
click at [627, 397] on span "Speichern" at bounding box center [619, 399] width 53 height 18
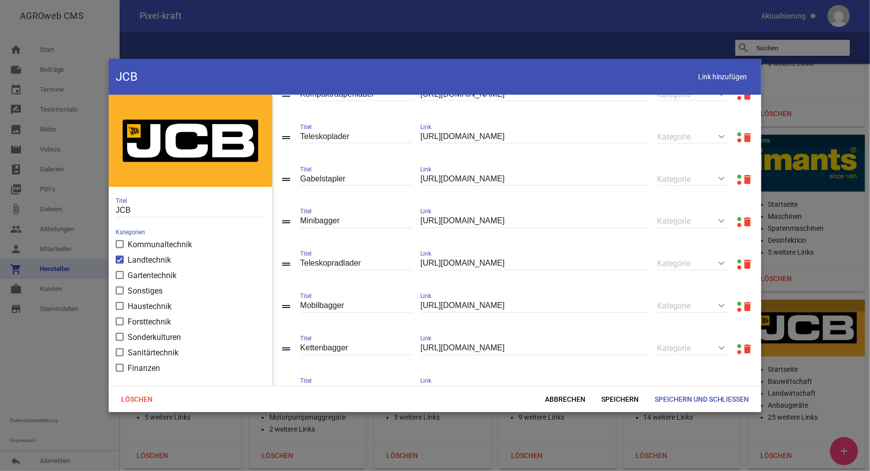
scroll to position [867, 0]
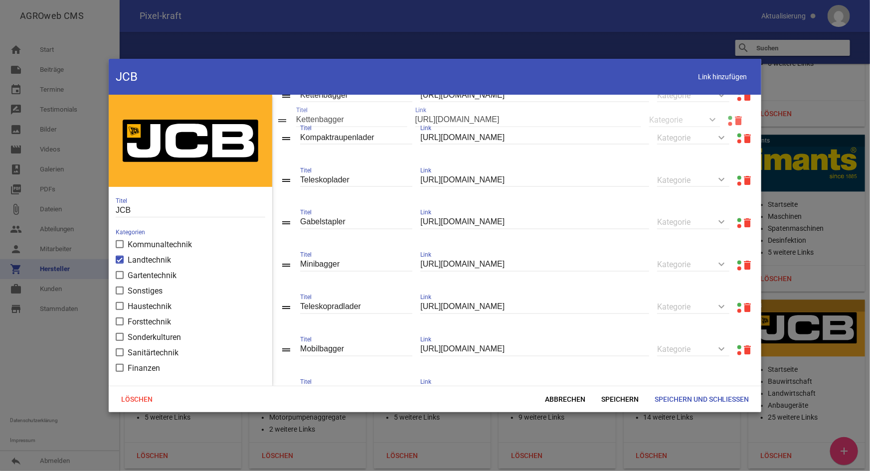
drag, startPoint x: 288, startPoint y: 363, endPoint x: 284, endPoint y: 122, distance: 241.7
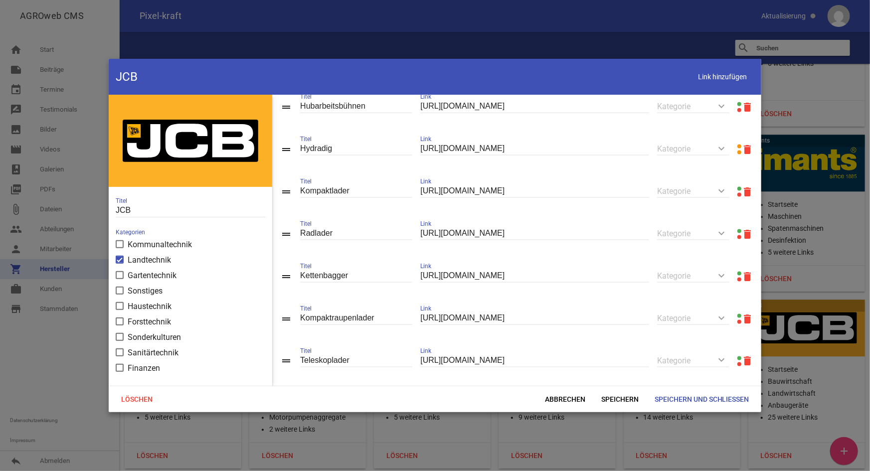
scroll to position [686, 0]
drag, startPoint x: 291, startPoint y: 283, endPoint x: 297, endPoint y: 185, distance: 97.9
click at [617, 397] on span "Speichern" at bounding box center [619, 399] width 53 height 18
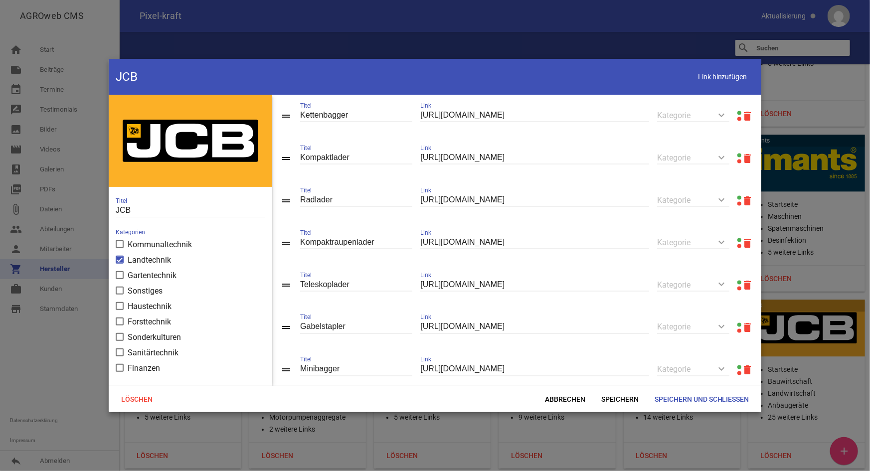
scroll to position [777, 0]
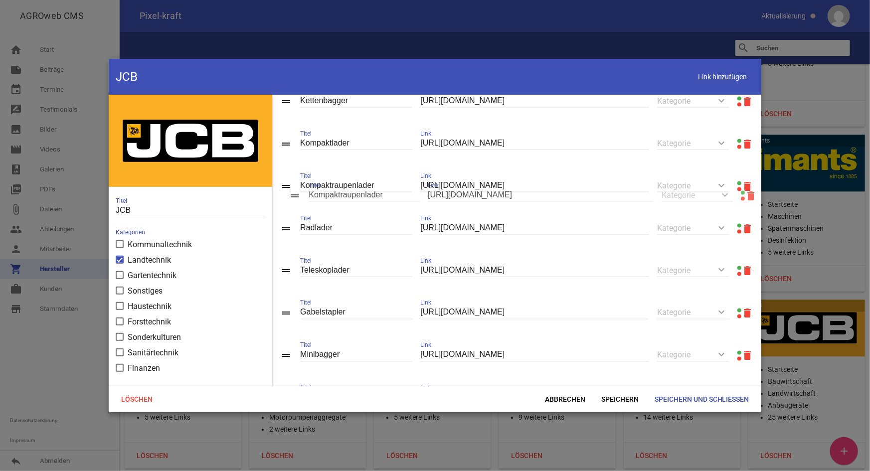
drag, startPoint x: 289, startPoint y: 235, endPoint x: 297, endPoint y: 192, distance: 43.7
drag, startPoint x: 287, startPoint y: 362, endPoint x: 302, endPoint y: 247, distance: 116.0
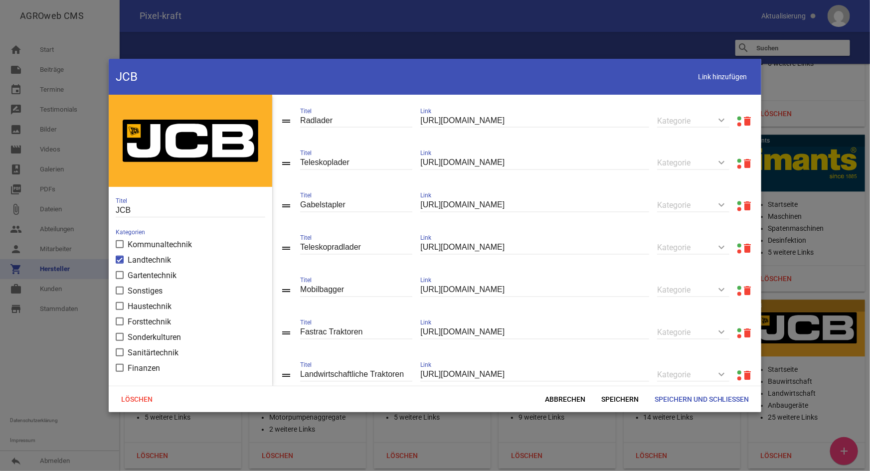
scroll to position [913, 0]
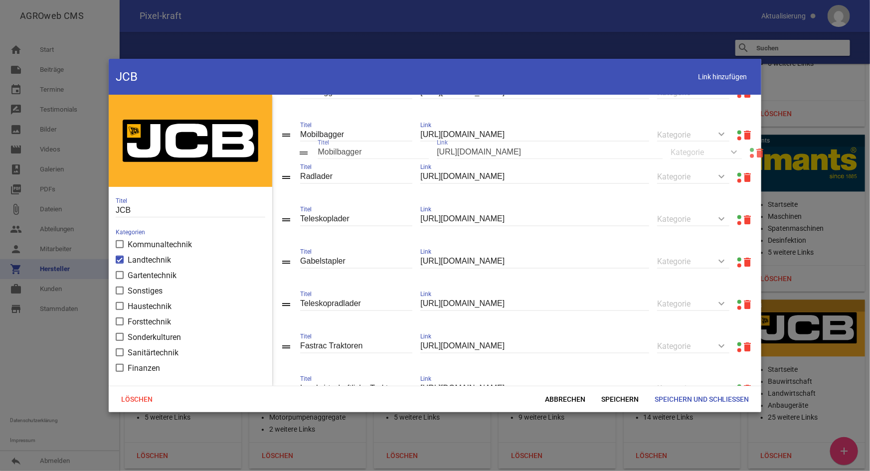
drag, startPoint x: 286, startPoint y: 318, endPoint x: 304, endPoint y: 154, distance: 164.9
click at [614, 400] on span "Speichern" at bounding box center [619, 399] width 53 height 18
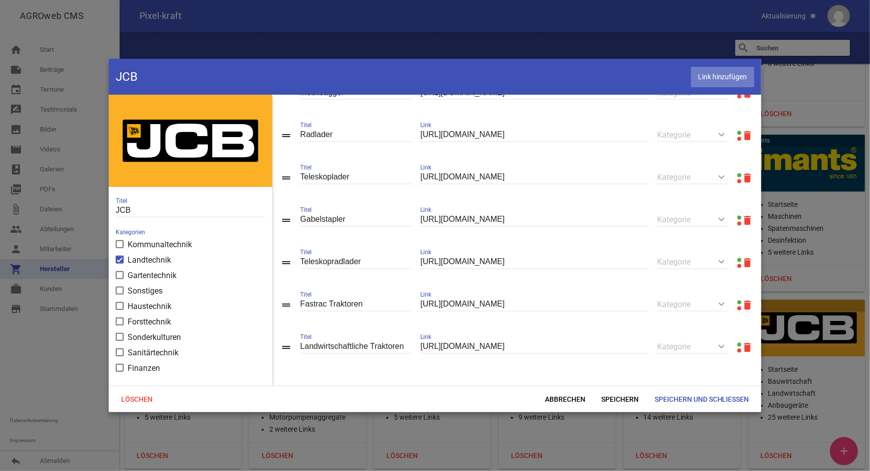
click at [714, 78] on span "Link hinzufügen" at bounding box center [722, 77] width 63 height 20
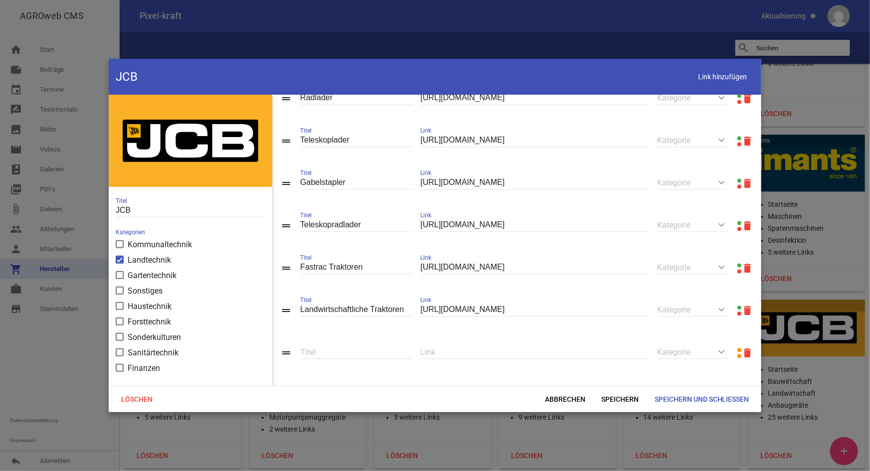
scroll to position [1011, 0]
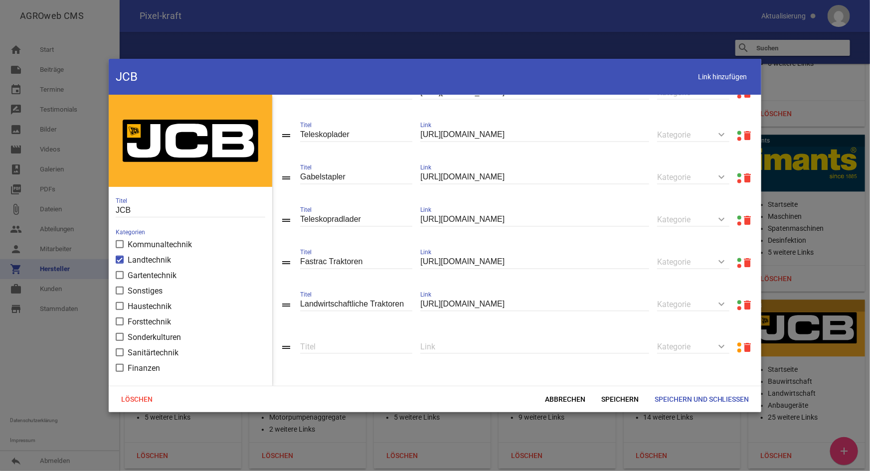
click at [493, 347] on input "text" at bounding box center [534, 346] width 229 height 13
paste input "[URL][DOMAIN_NAME]"
type input "[URL][DOMAIN_NAME]"
type input "Pothole Pro"
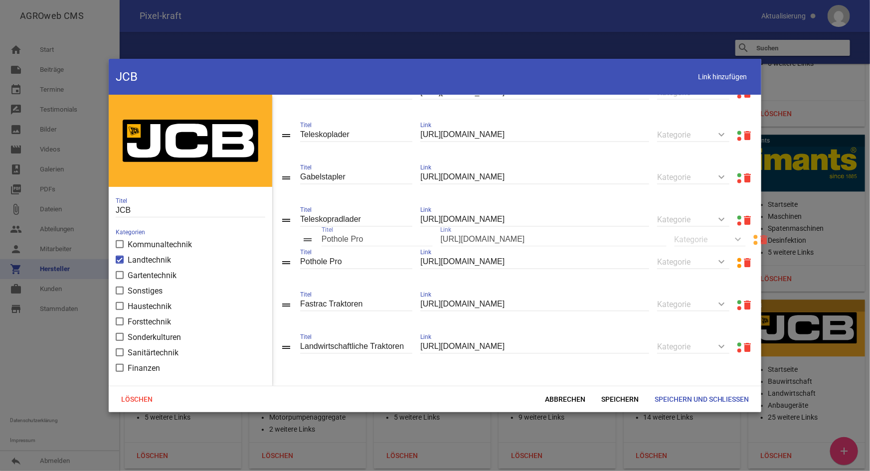
scroll to position [994, 0]
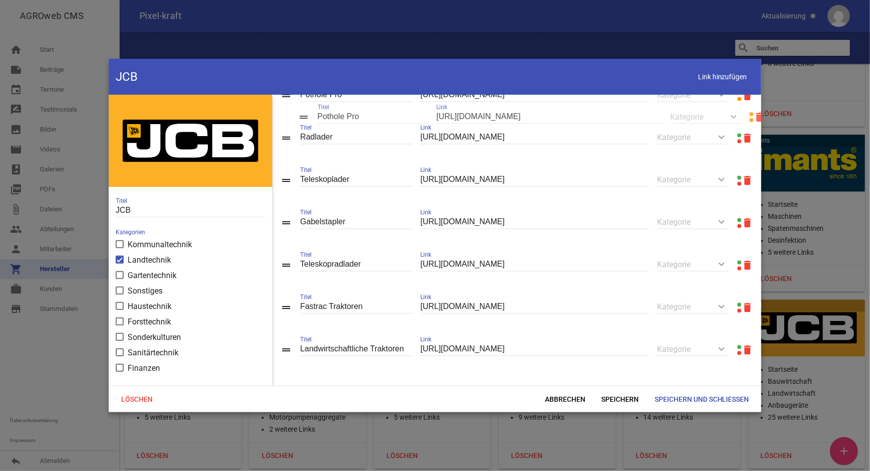
drag, startPoint x: 286, startPoint y: 345, endPoint x: 303, endPoint y: 115, distance: 230.4
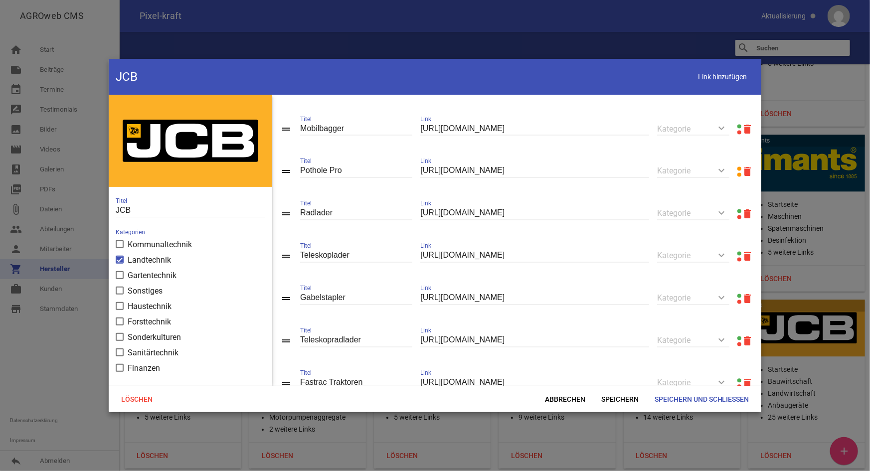
scroll to position [904, 0]
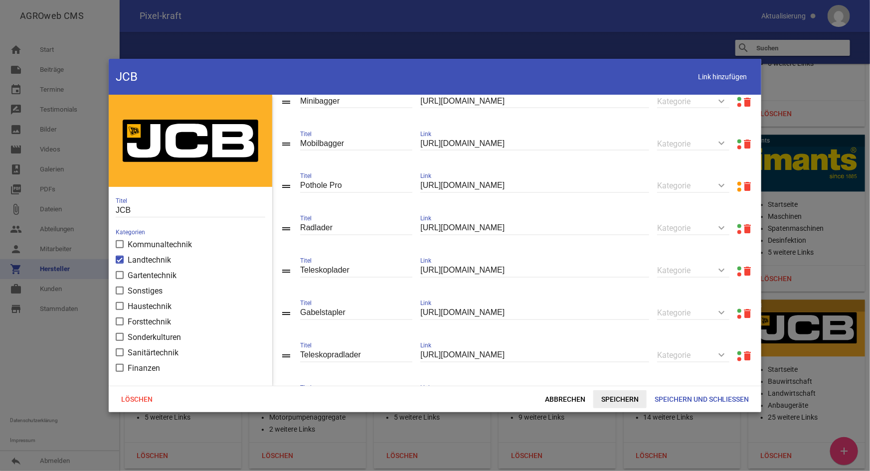
click at [627, 395] on span "Speichern" at bounding box center [619, 399] width 53 height 18
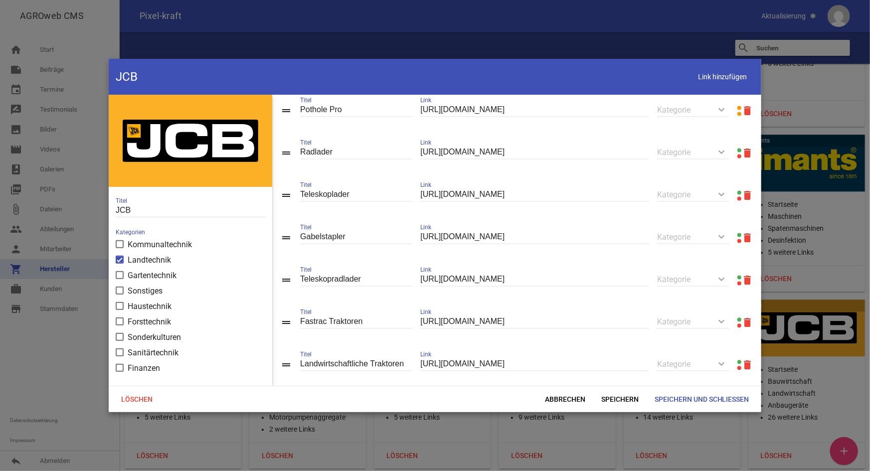
scroll to position [966, 0]
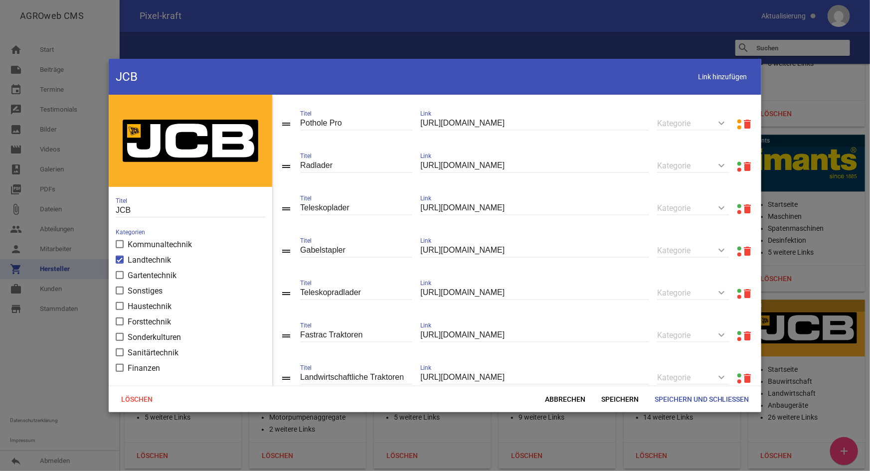
drag, startPoint x: 709, startPoint y: 80, endPoint x: 659, endPoint y: 109, distance: 56.9
click at [708, 81] on span "Link hinzufügen" at bounding box center [722, 77] width 63 height 20
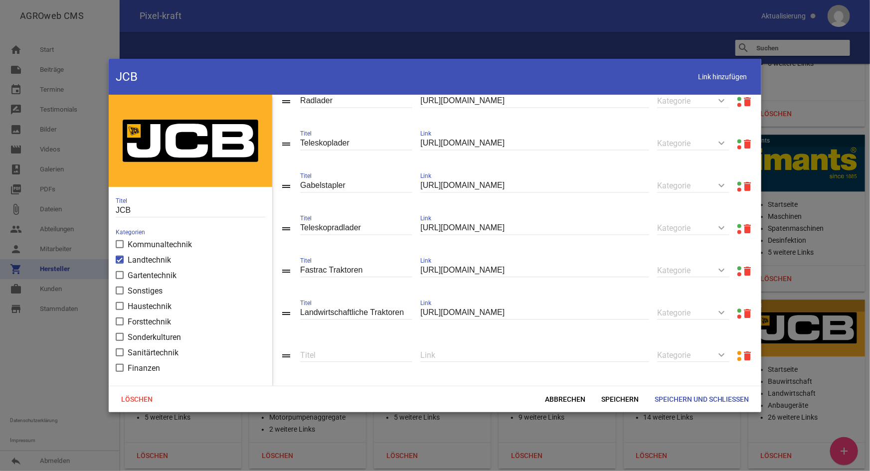
scroll to position [1054, 0]
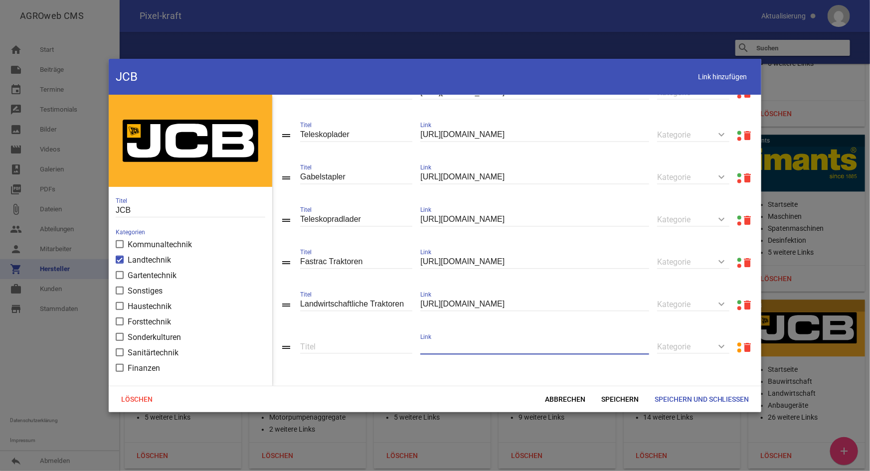
click at [453, 346] on input "text" at bounding box center [534, 346] width 229 height 13
paste input "[URL][DOMAIN_NAME]"
type input "[URL][DOMAIN_NAME]"
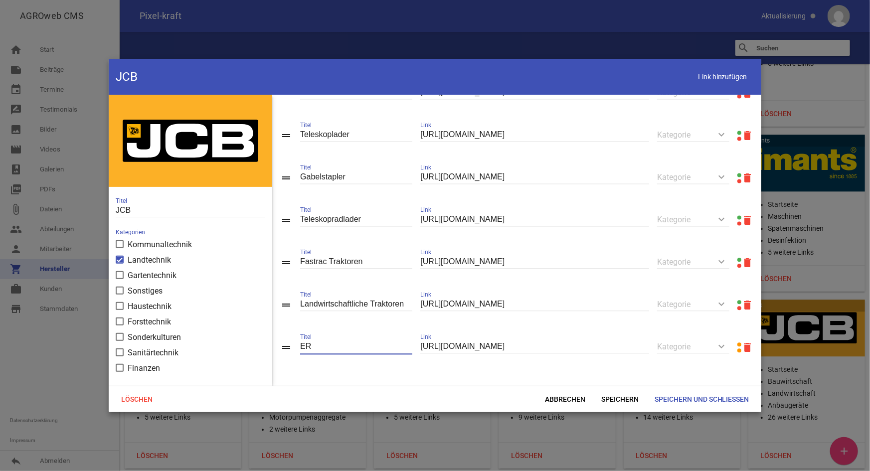
type input "E"
type input "Raddumper"
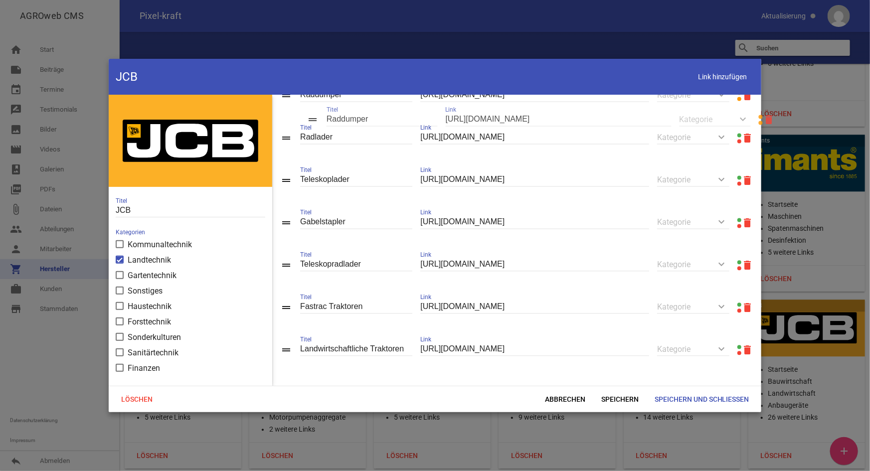
drag, startPoint x: 288, startPoint y: 349, endPoint x: 315, endPoint y: 136, distance: 215.0
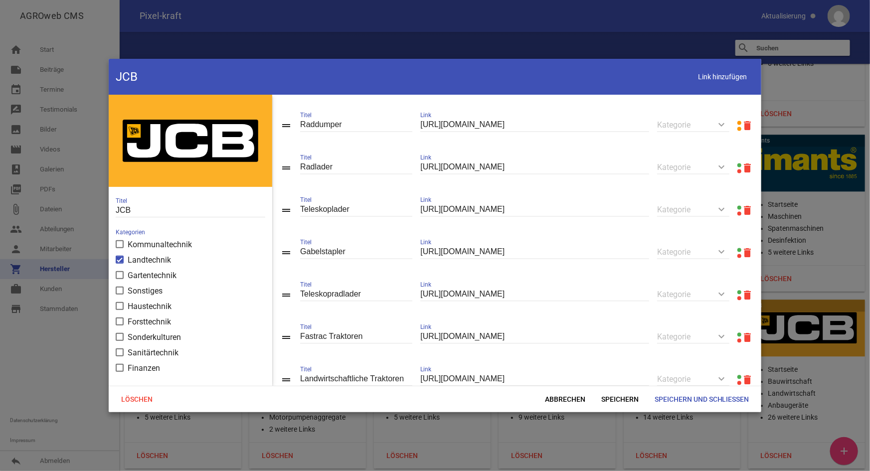
scroll to position [992, 0]
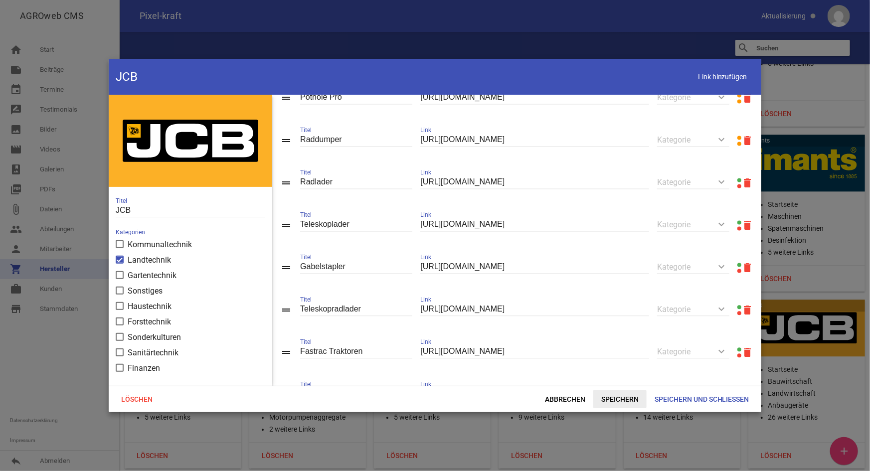
click at [628, 399] on span "Speichern" at bounding box center [619, 399] width 53 height 18
drag, startPoint x: 284, startPoint y: 321, endPoint x: 295, endPoint y: 276, distance: 46.7
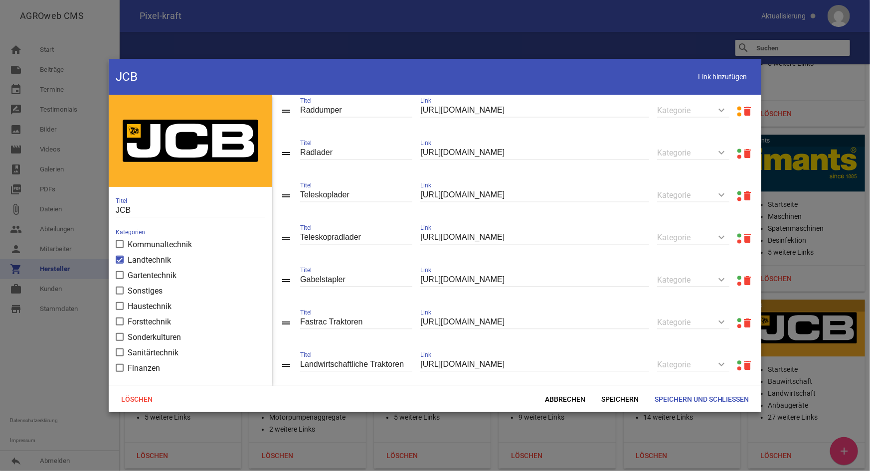
scroll to position [1037, 0]
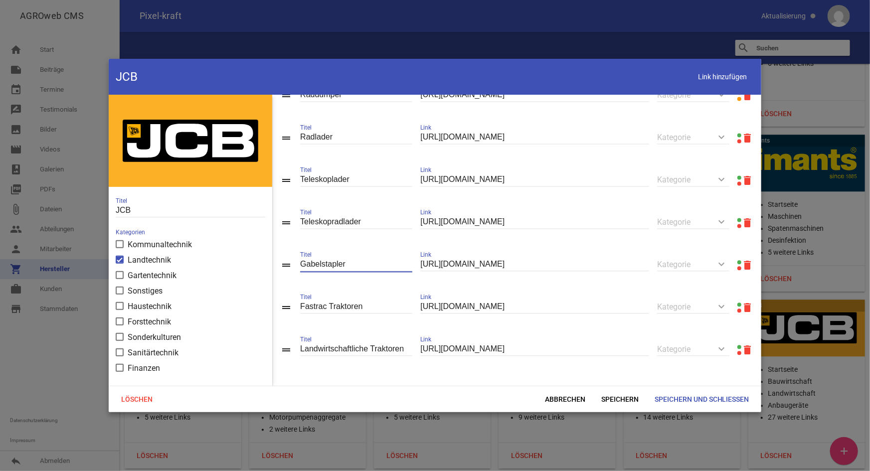
click at [304, 272] on input "Gabelstapler" at bounding box center [356, 264] width 112 height 13
type input "Teletruk Gabelstapler"
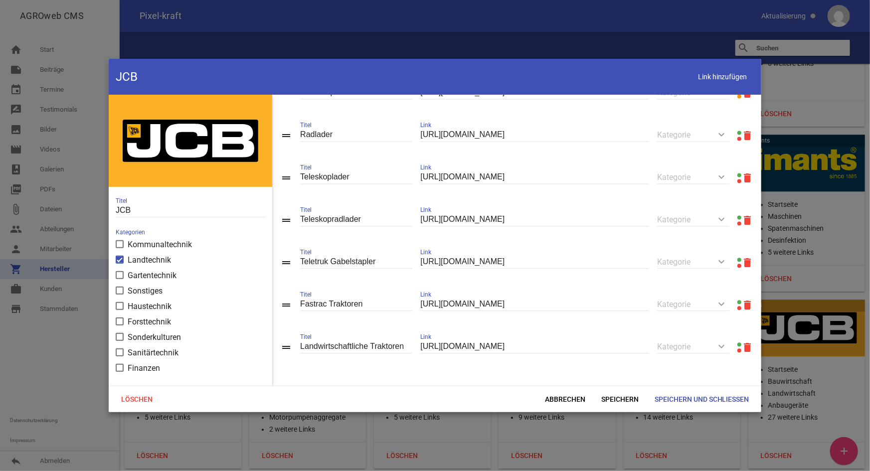
scroll to position [1054, 0]
click at [720, 85] on span "Link hinzufügen" at bounding box center [722, 77] width 63 height 20
click at [483, 344] on input "text" at bounding box center [534, 346] width 229 height 13
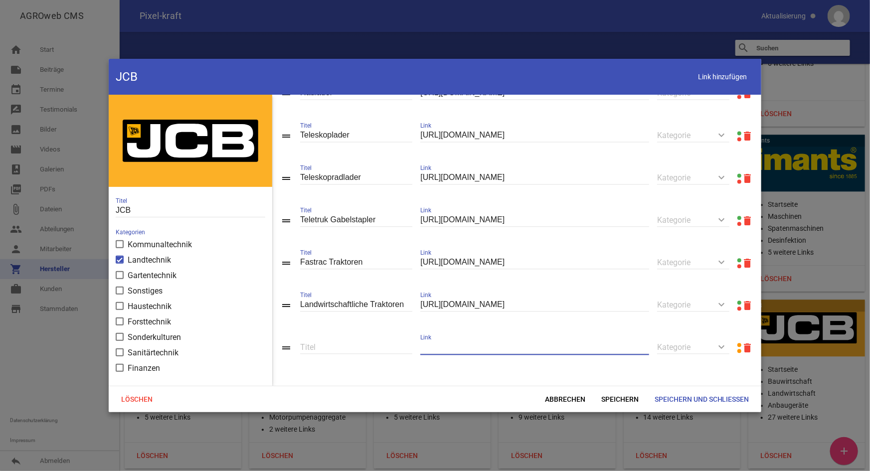
paste input "[URL][DOMAIN_NAME]"
type input "[URL][DOMAIN_NAME]"
type input "Verdichtungstechnik"
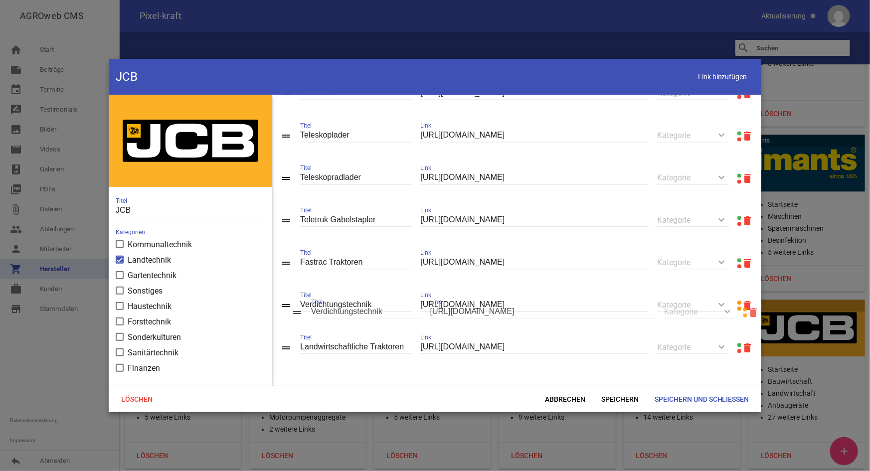
scroll to position [1080, 0]
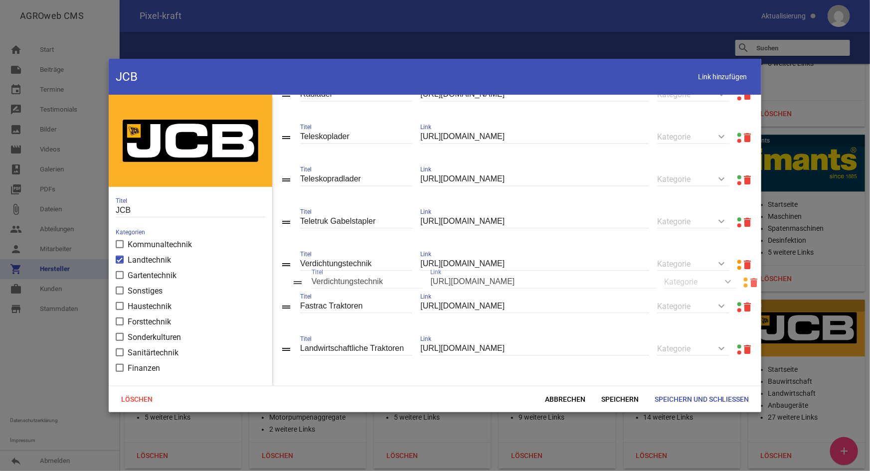
drag, startPoint x: 289, startPoint y: 346, endPoint x: 298, endPoint y: 282, distance: 64.5
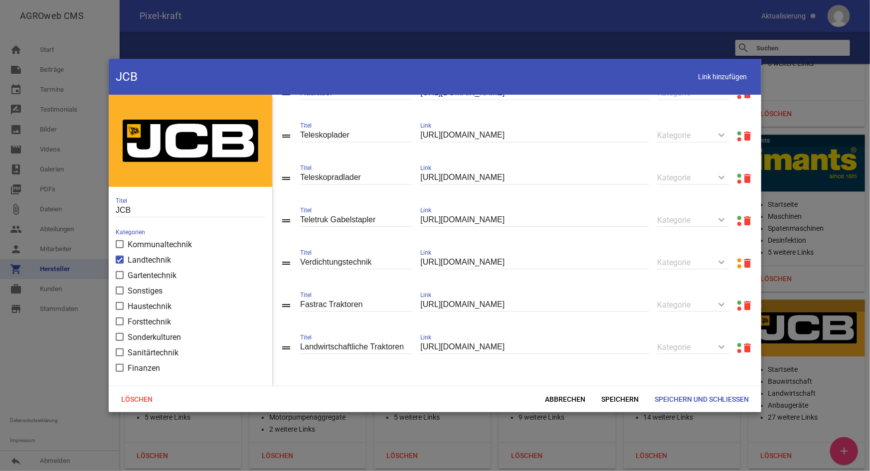
scroll to position [1096, 0]
click at [674, 395] on span "Speichern und Schließen" at bounding box center [701, 399] width 111 height 18
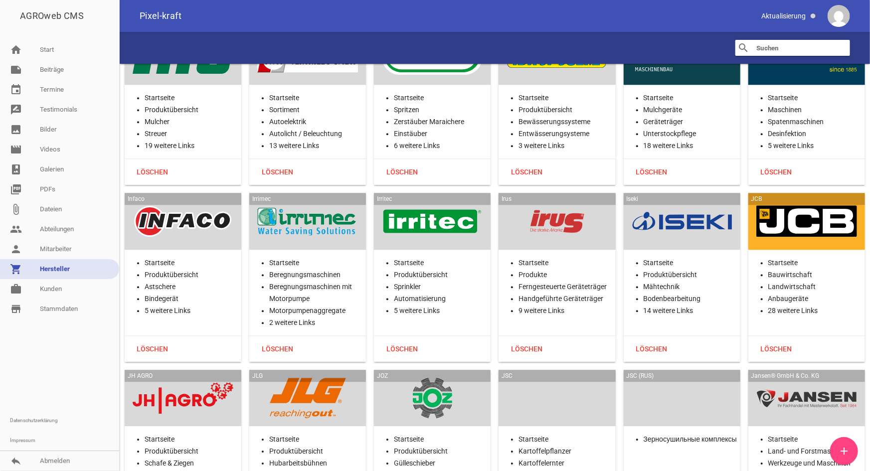
scroll to position [10919, 0]
